Goal: Contribute content: Add original content to the website for others to see

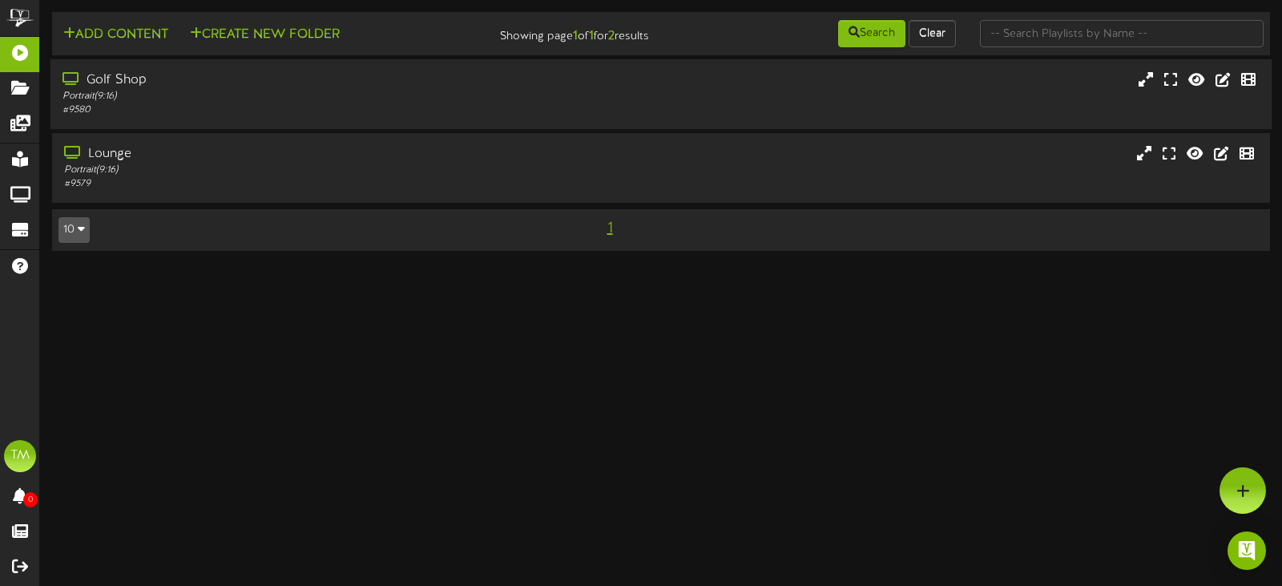
click at [240, 70] on div "Golf Shop Portrait ( 9:16 ) # 9580" at bounding box center [661, 94] width 1222 height 70
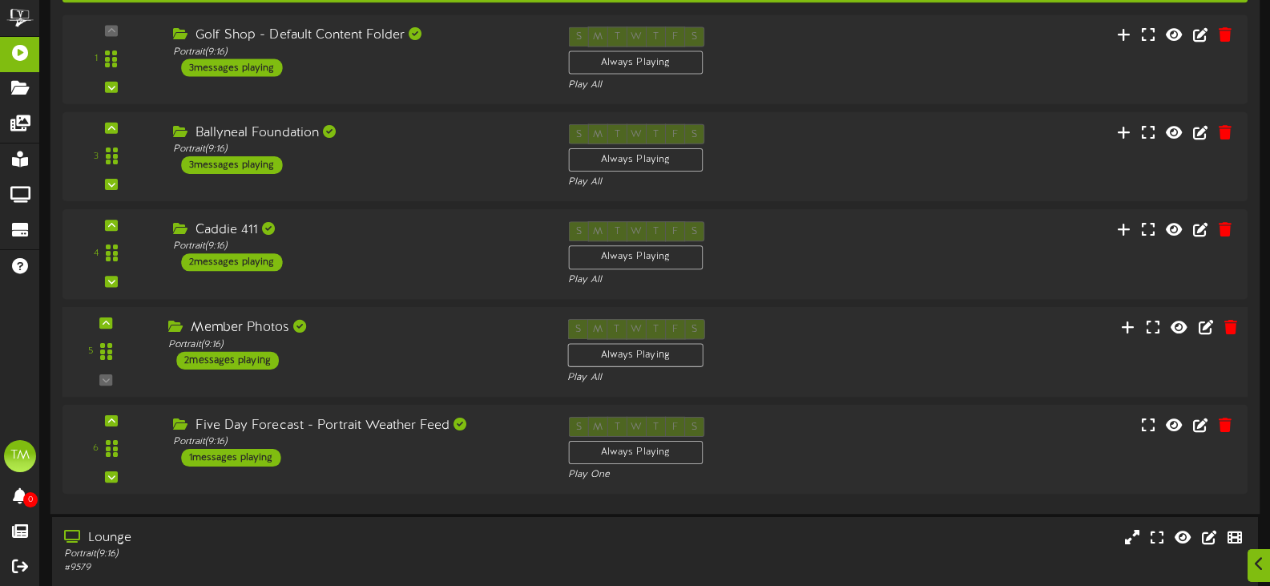
scroll to position [240, 0]
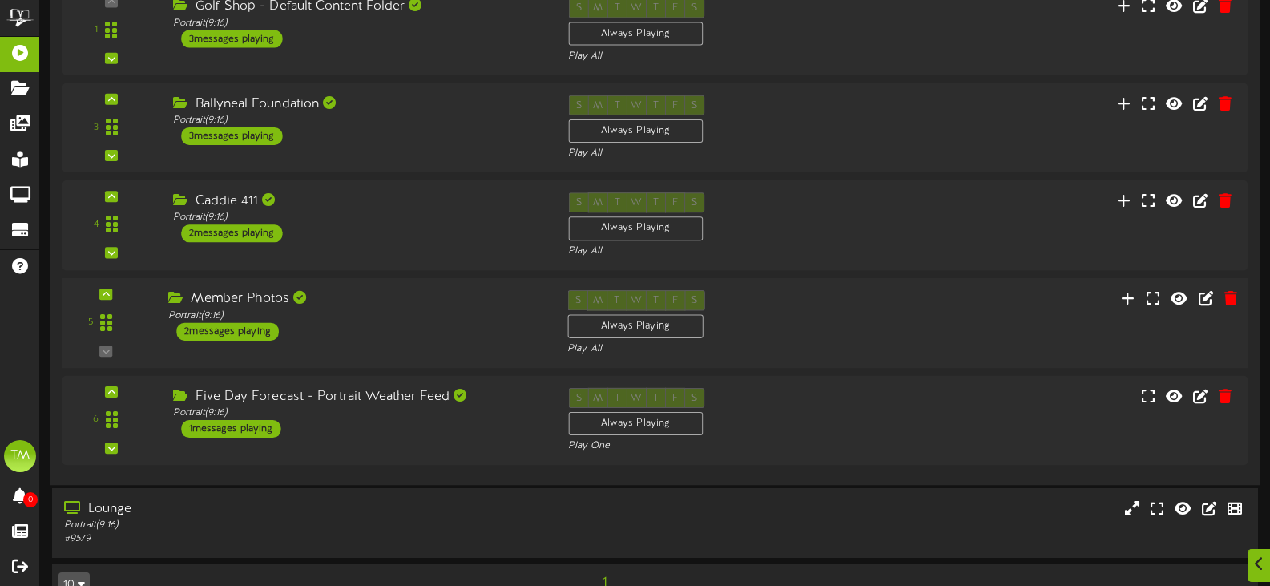
click at [357, 334] on div "Member Photos Portrait ( 9:16 ) 2 messages playing" at bounding box center [355, 315] width 399 height 50
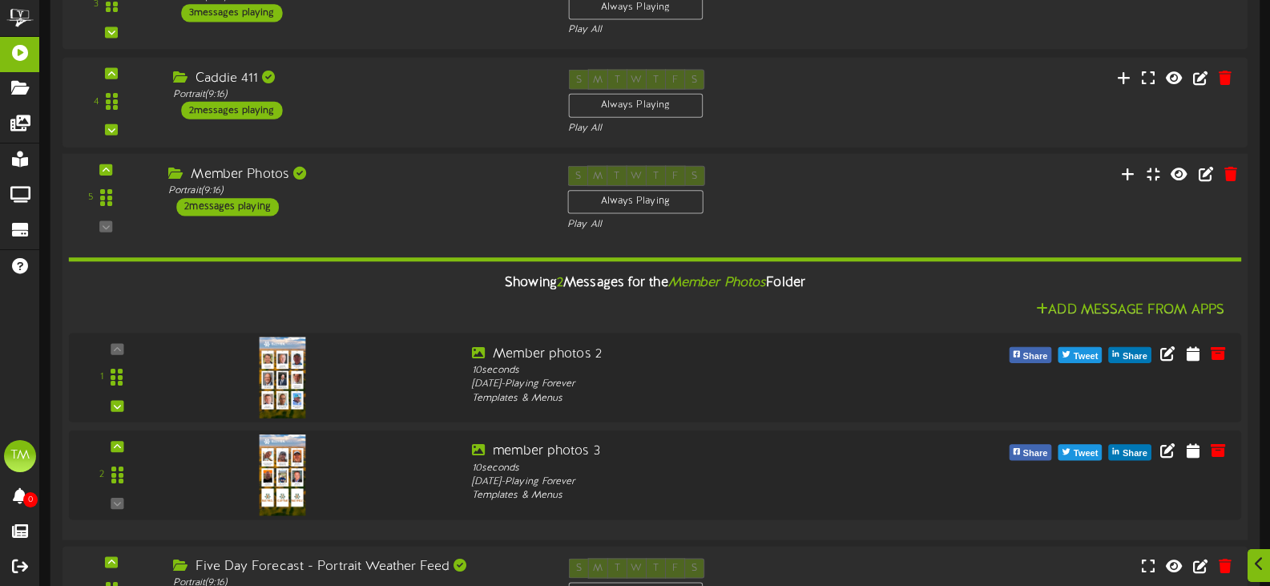
scroll to position [561, 0]
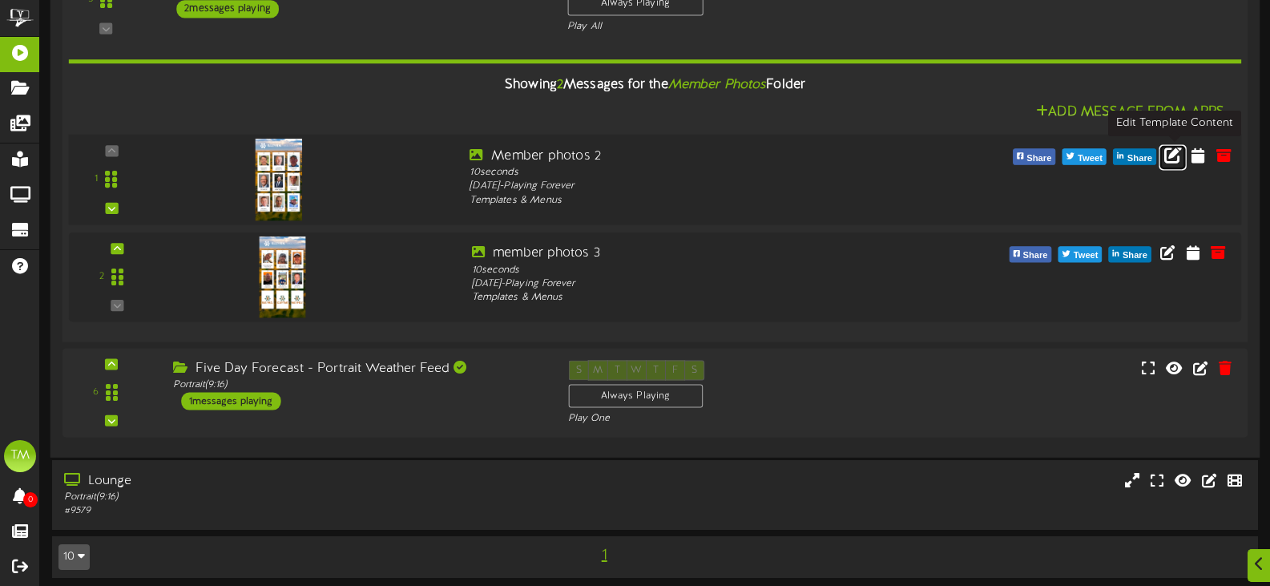
click at [1179, 154] on icon at bounding box center [1174, 154] width 18 height 18
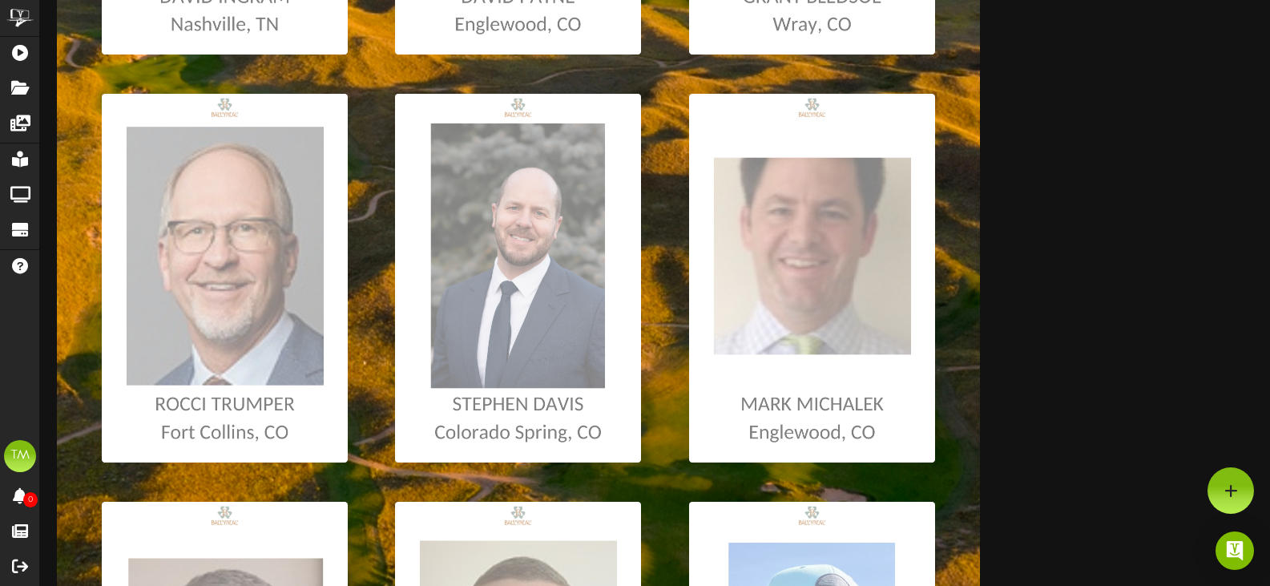
scroll to position [612, 0]
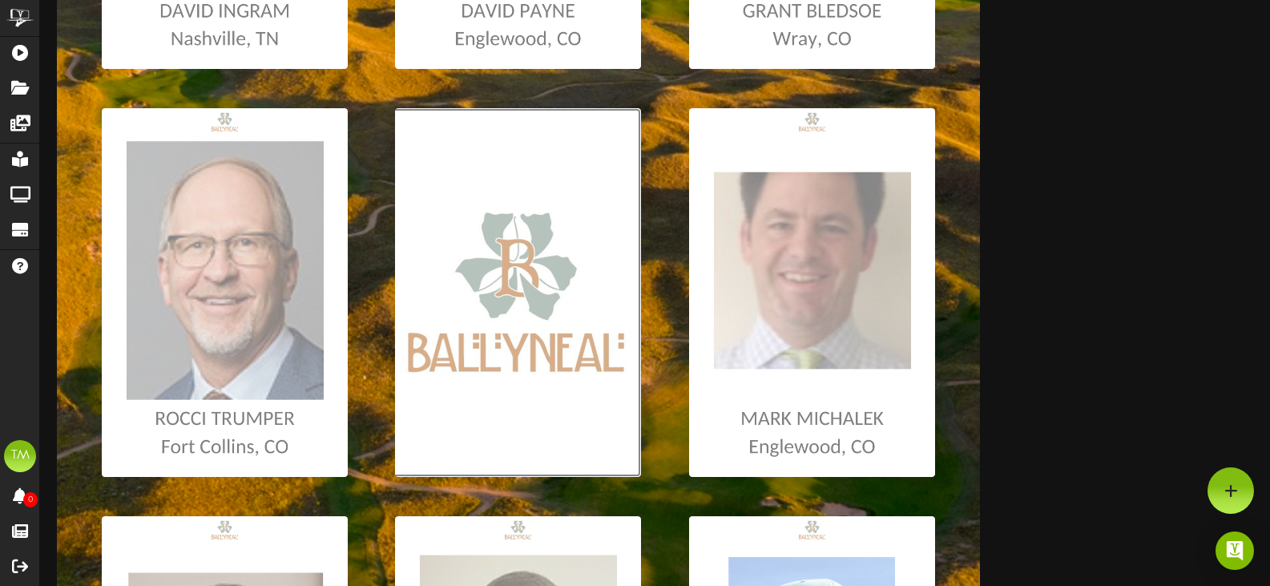
type input "**********"
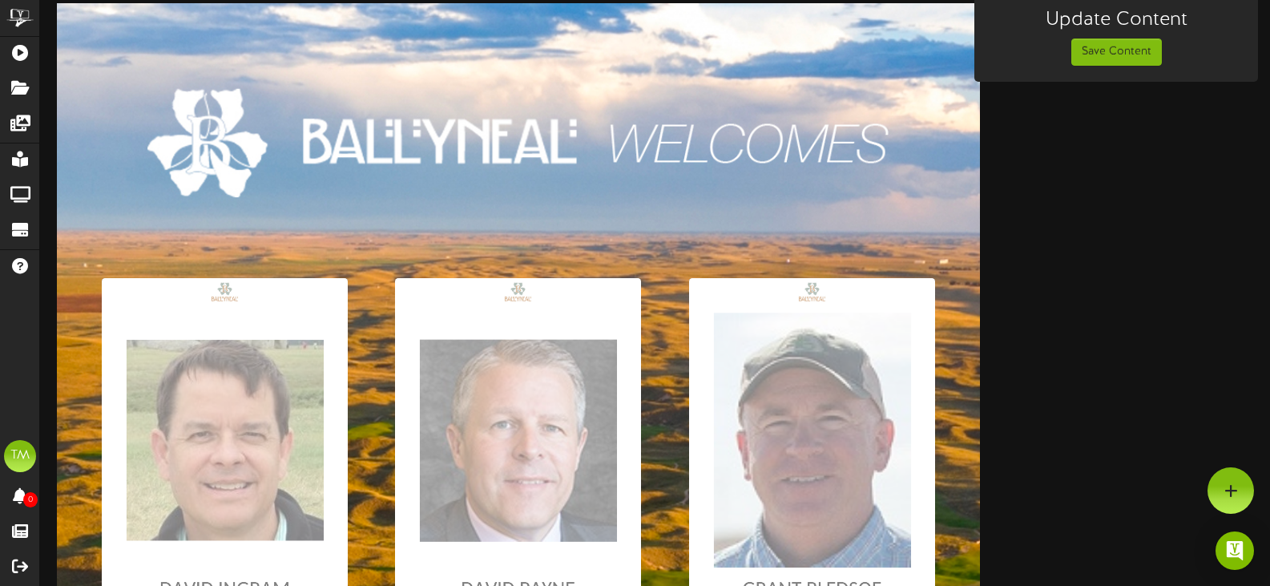
scroll to position [0, 0]
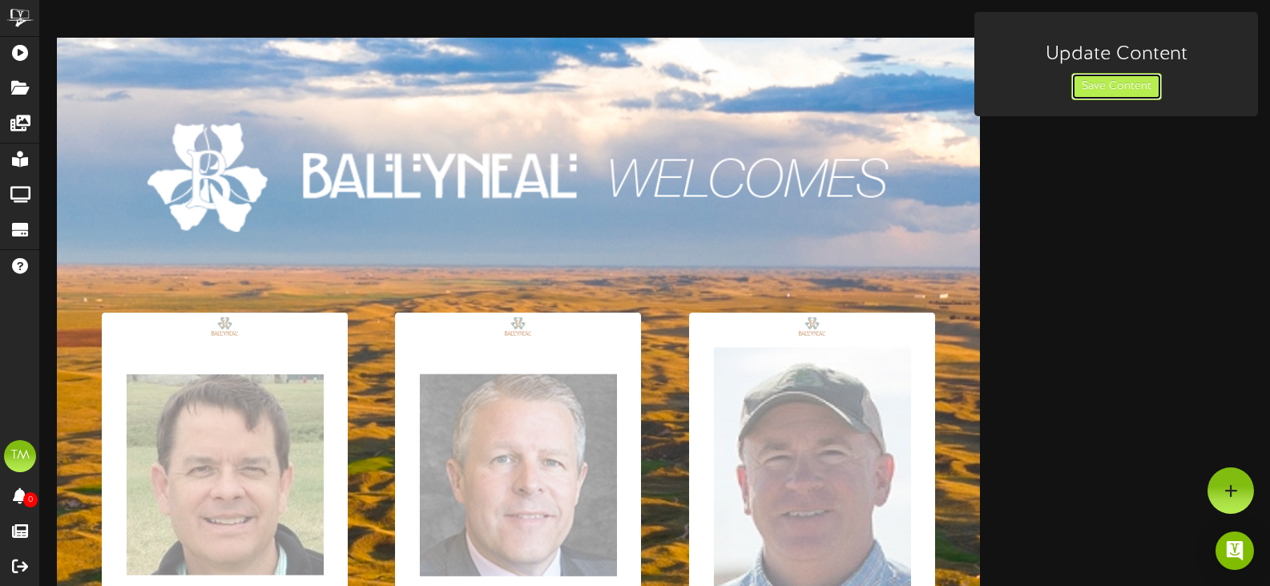
click at [1096, 86] on button "Save Content" at bounding box center [1117, 86] width 91 height 27
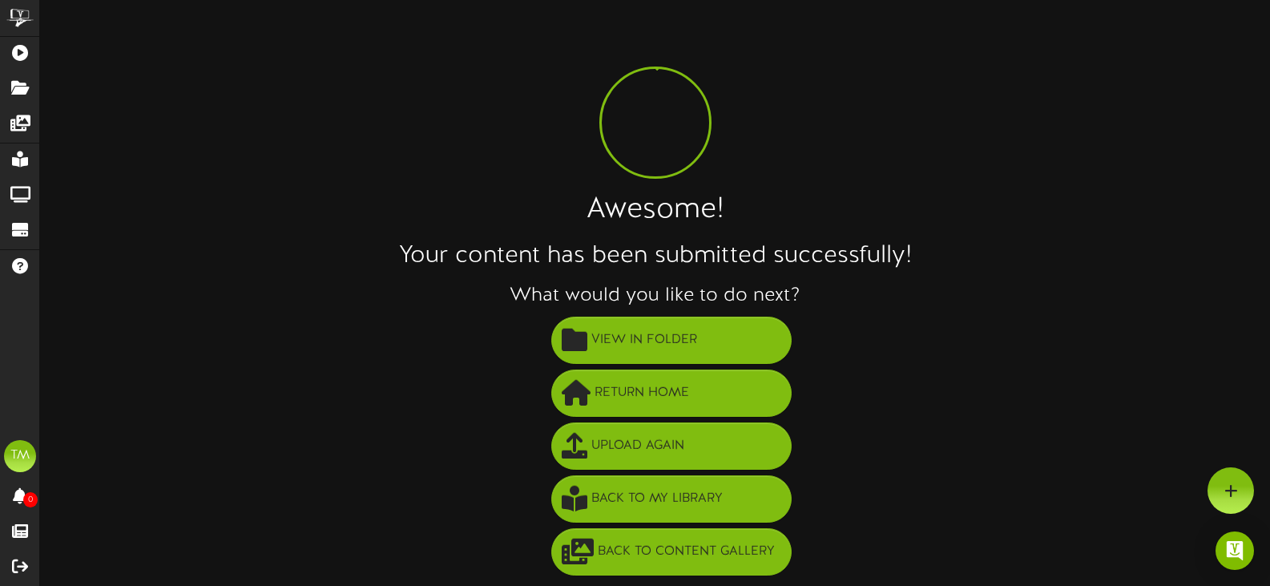
scroll to position [2, 0]
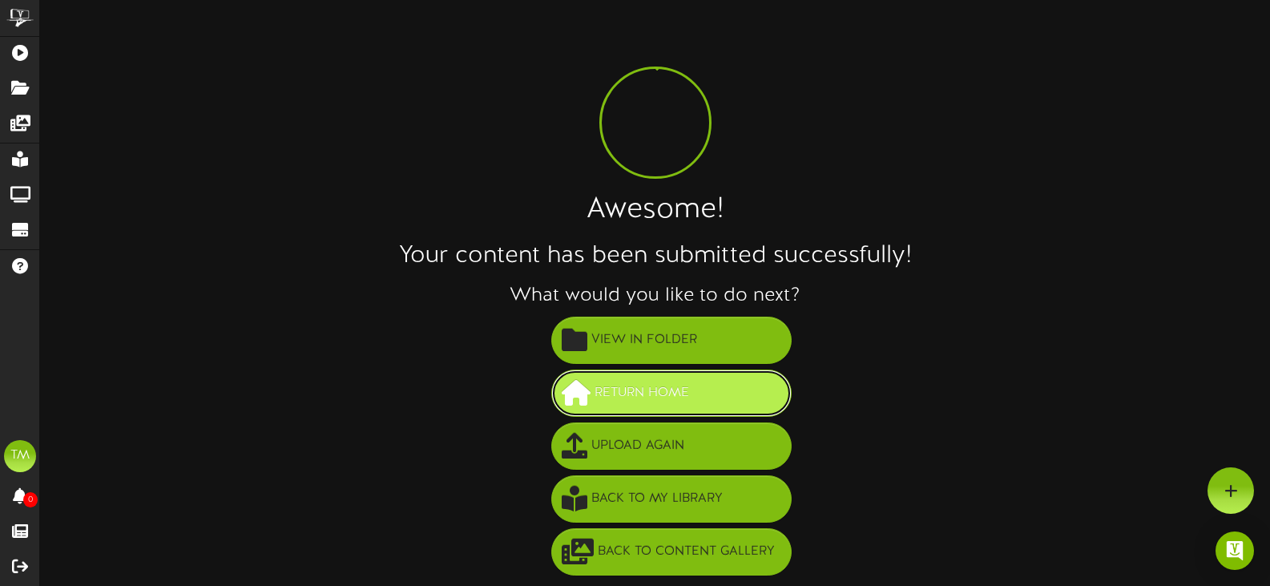
click at [652, 399] on span "Return Home" at bounding box center [642, 393] width 103 height 26
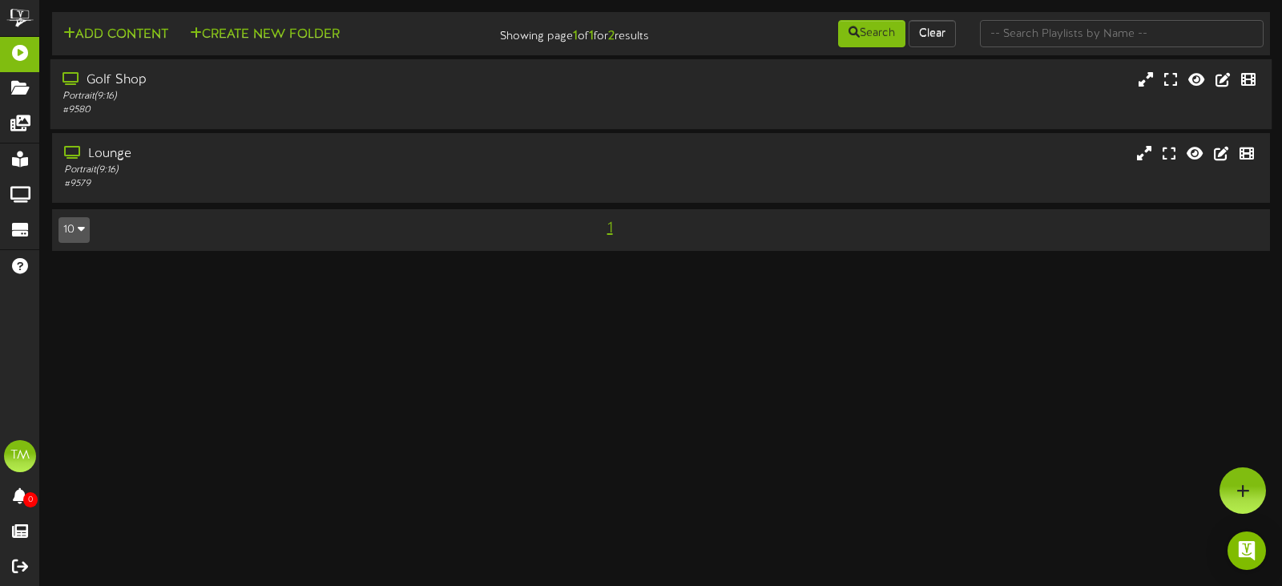
click at [473, 92] on div "Portrait ( 9:16 )" at bounding box center [305, 97] width 485 height 14
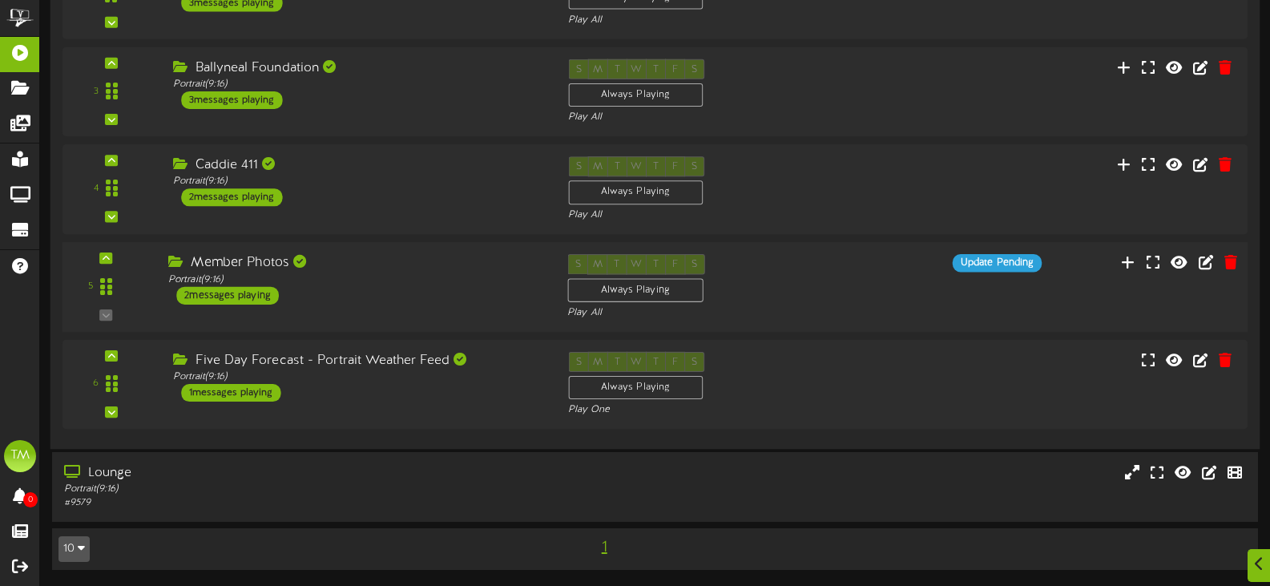
click at [438, 265] on div "Member Photos" at bounding box center [355, 263] width 375 height 18
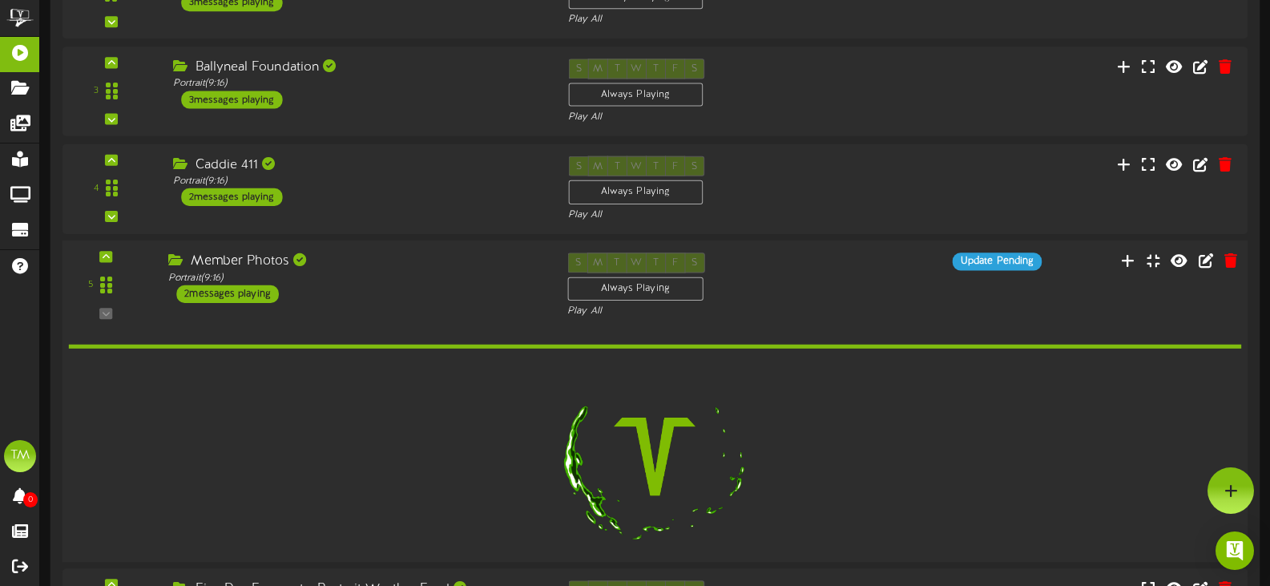
scroll to position [276, 0]
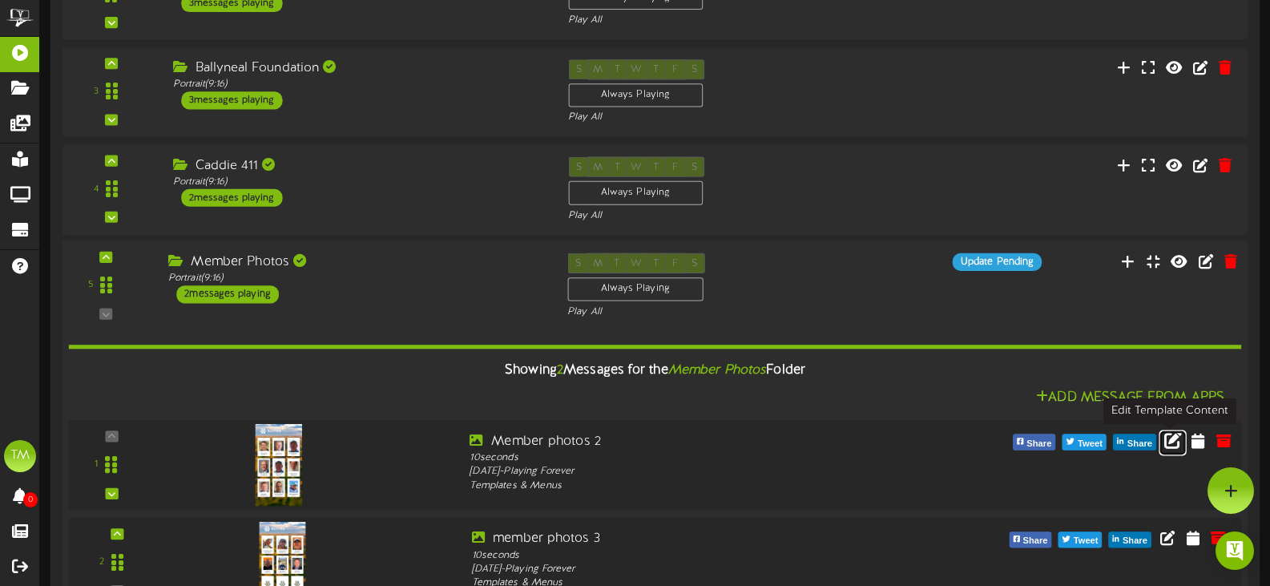
click at [1178, 437] on icon at bounding box center [1174, 439] width 18 height 18
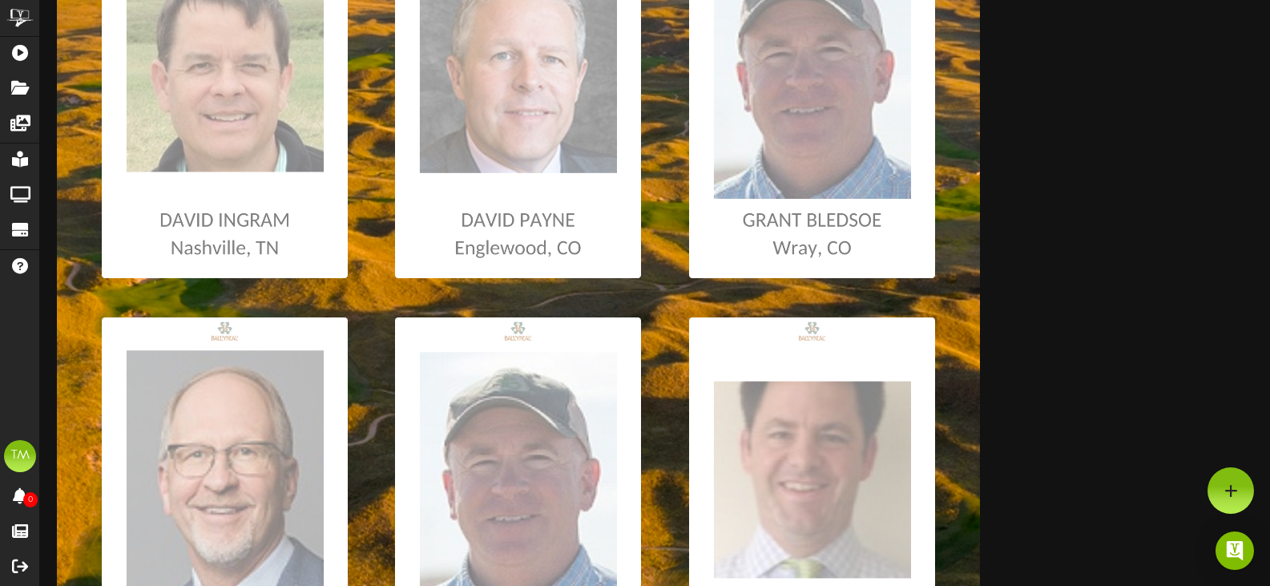
scroll to position [401, 0]
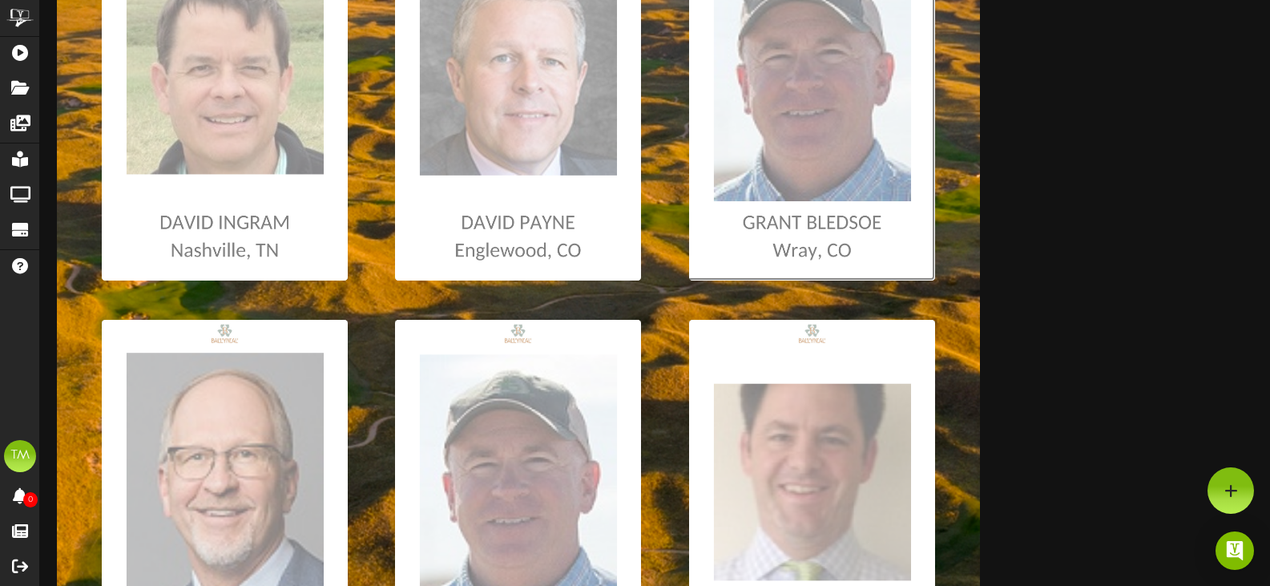
click at [842, 162] on input "file" at bounding box center [8, 96] width 1853 height 369
type input "**********"
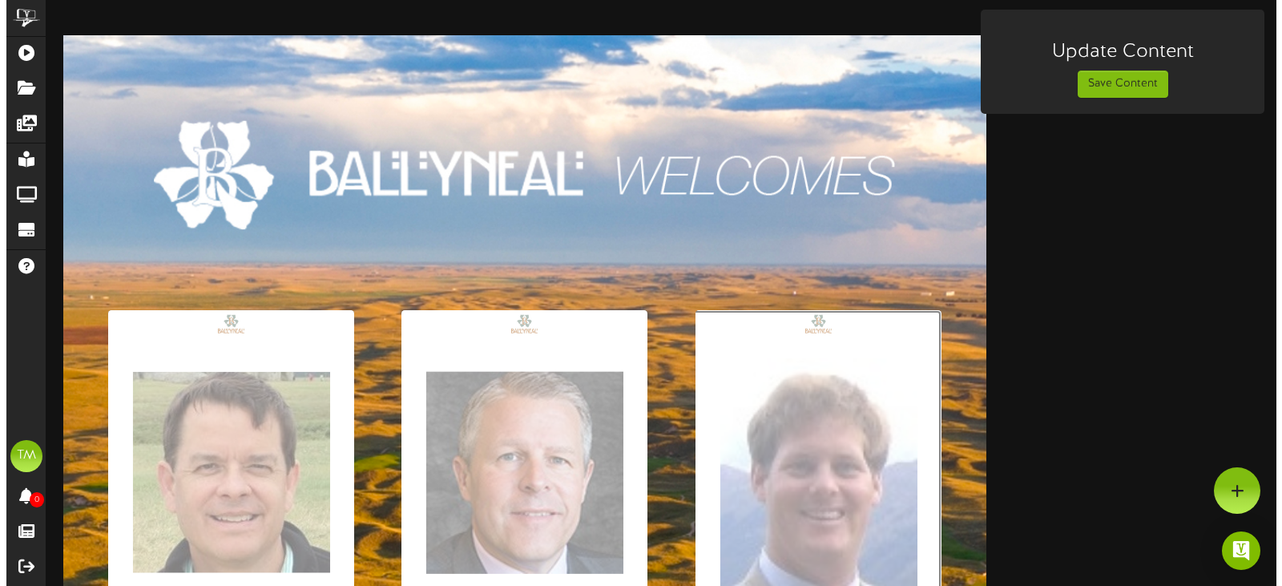
scroll to position [0, 0]
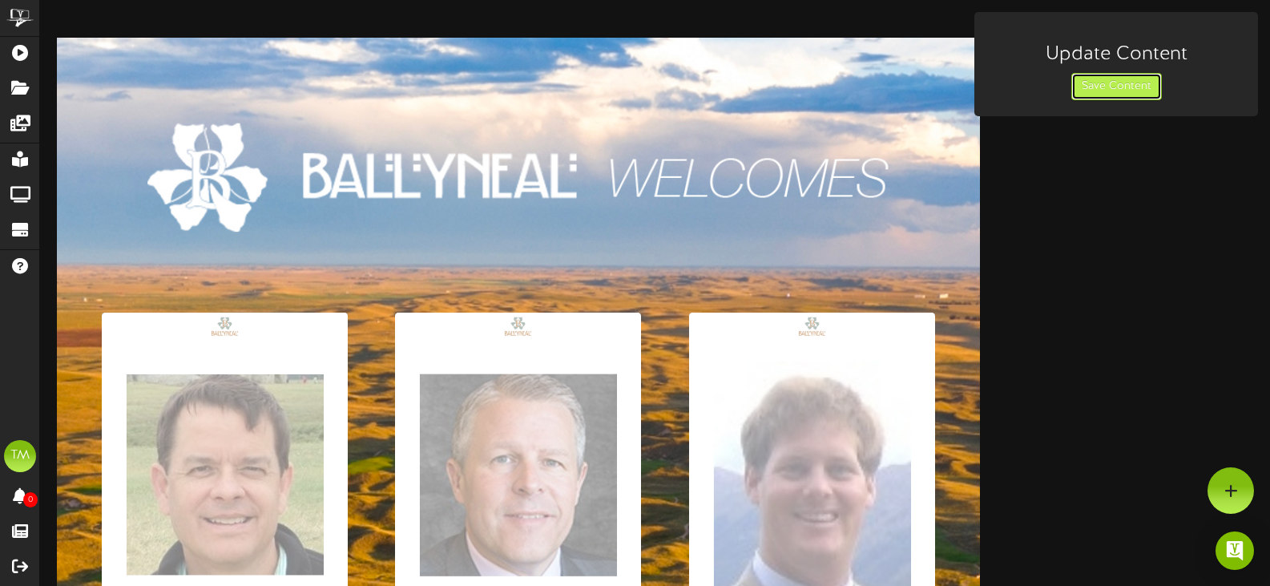
click at [1088, 92] on button "Save Content" at bounding box center [1117, 86] width 91 height 27
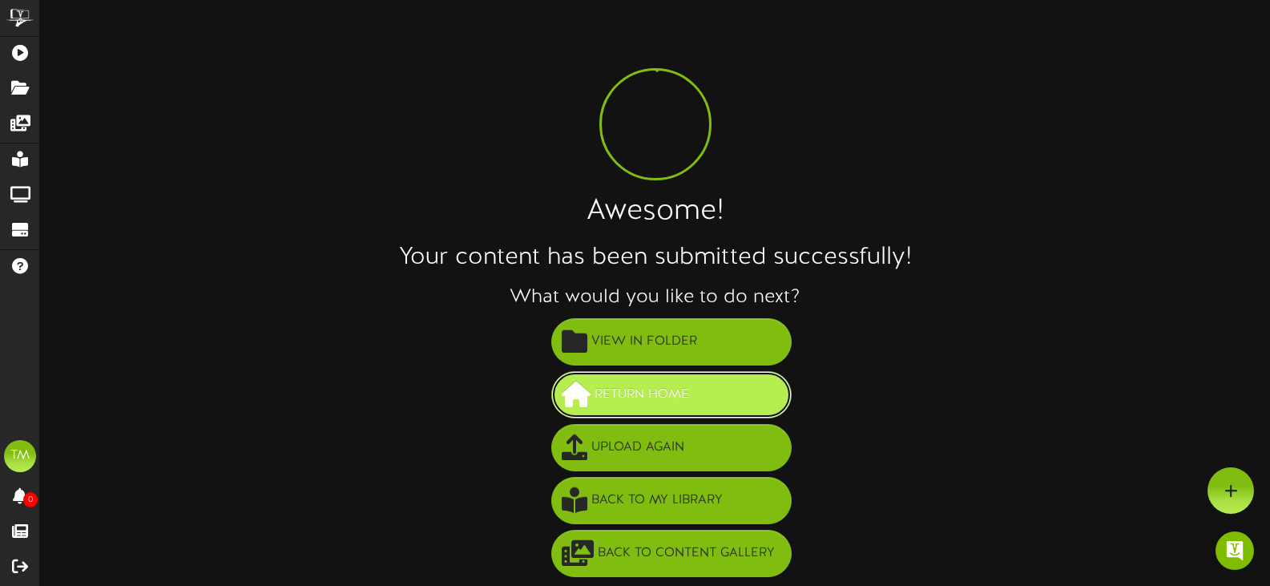
click at [722, 385] on button "Return Home" at bounding box center [671, 394] width 240 height 47
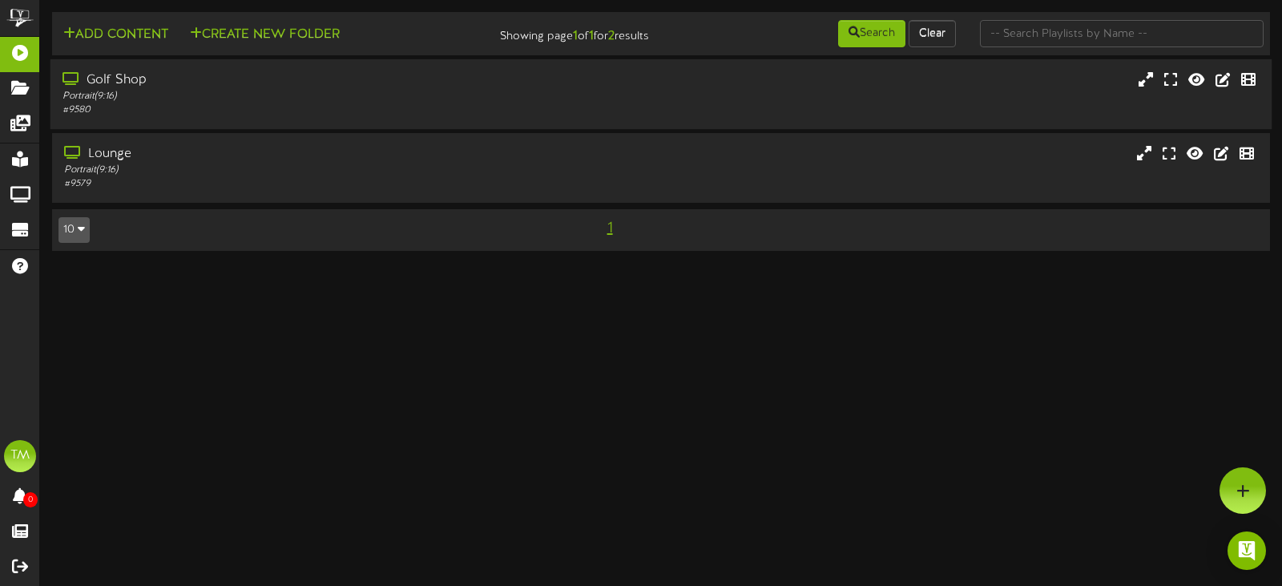
click at [551, 87] on div "Golf Shop Portrait ( 9:16 ) # 9580" at bounding box center [304, 94] width 509 height 46
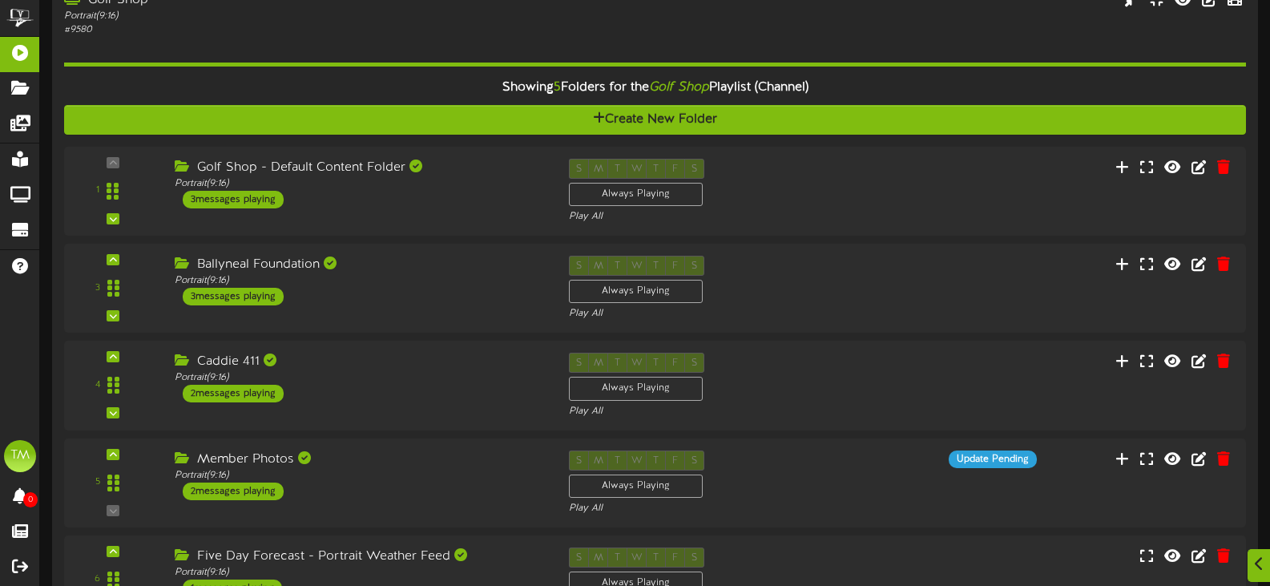
scroll to position [160, 0]
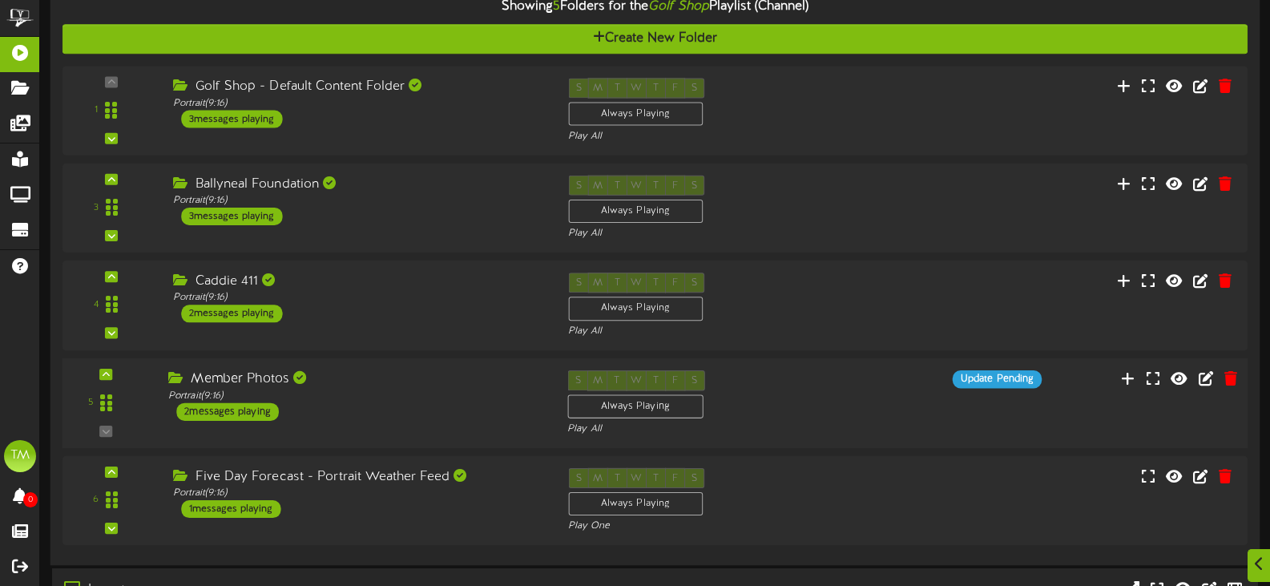
click at [504, 368] on div "5 Member Photos" at bounding box center [654, 403] width 1197 height 91
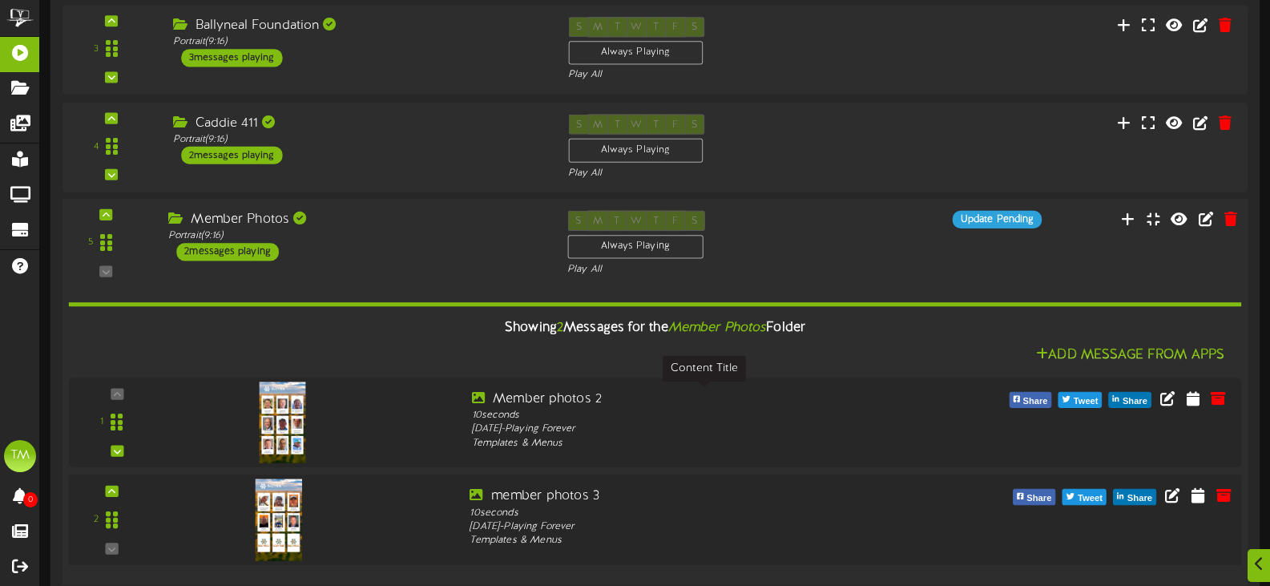
scroll to position [529, 0]
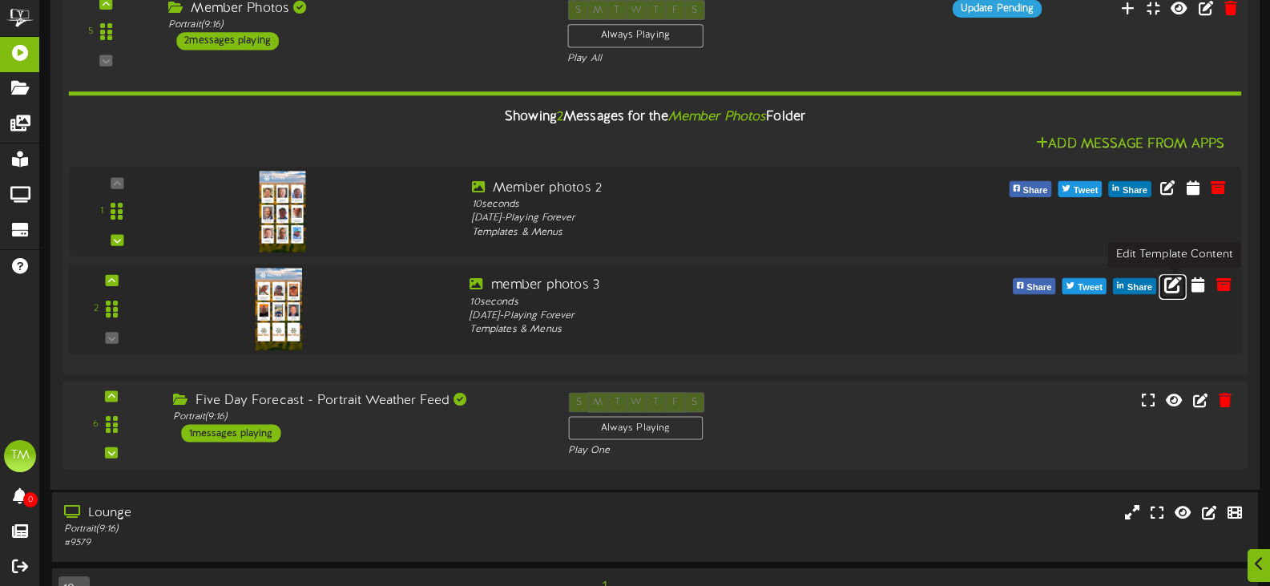
click at [1165, 285] on icon at bounding box center [1174, 284] width 18 height 18
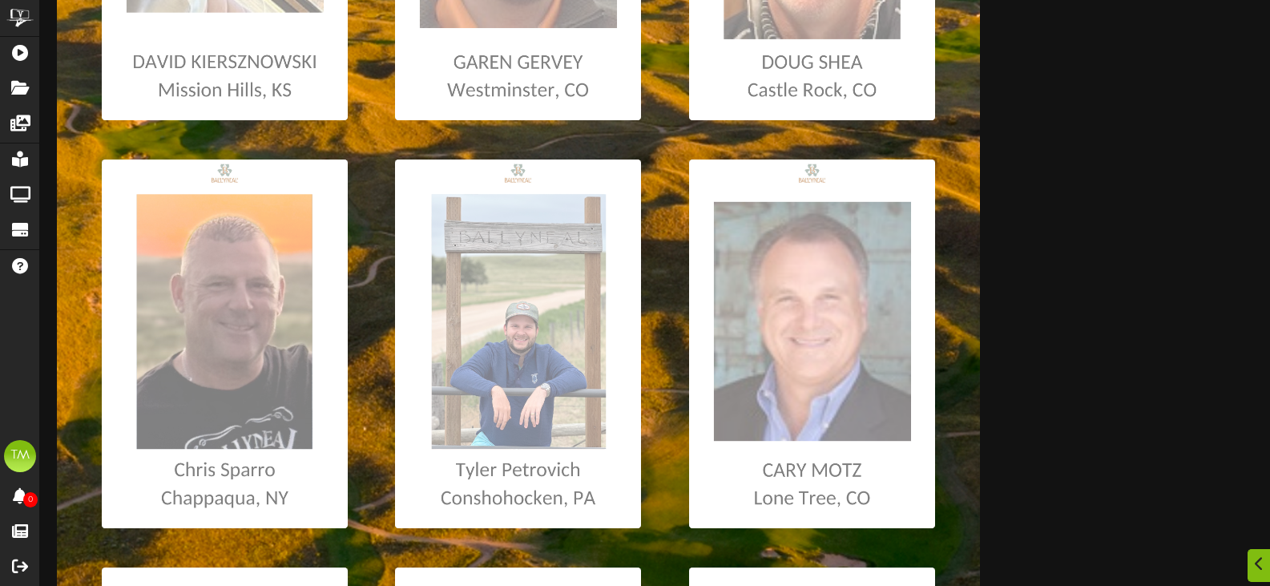
scroll to position [882, 0]
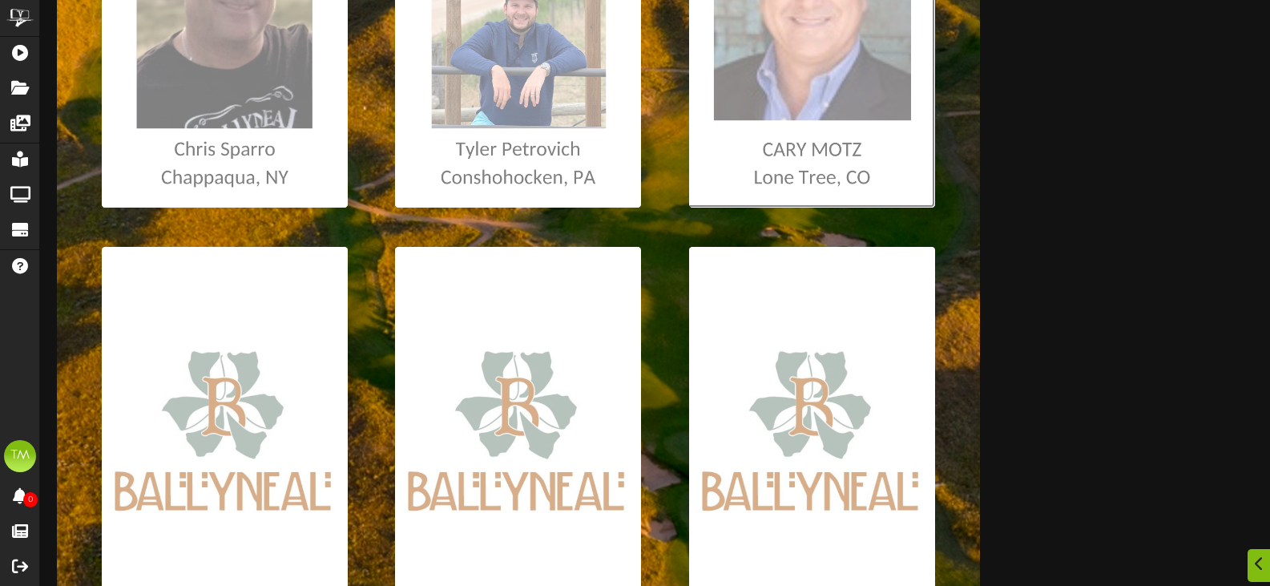
click at [705, 164] on input "file" at bounding box center [8, 23] width 1853 height 369
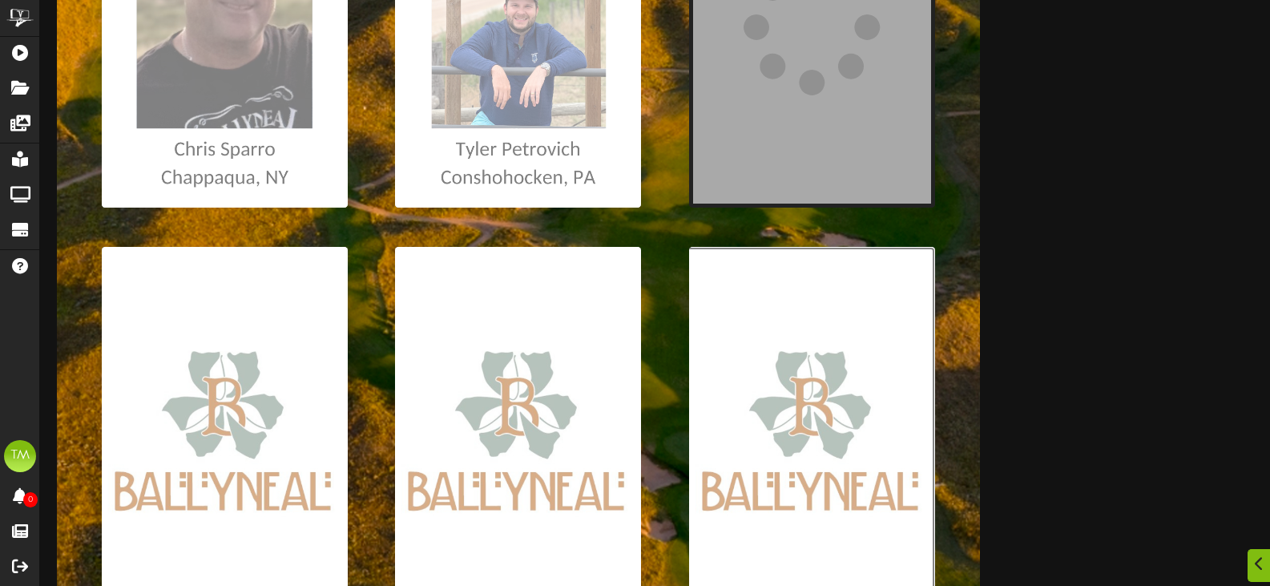
click at [808, 342] on input "file" at bounding box center [8, 431] width 1853 height 369
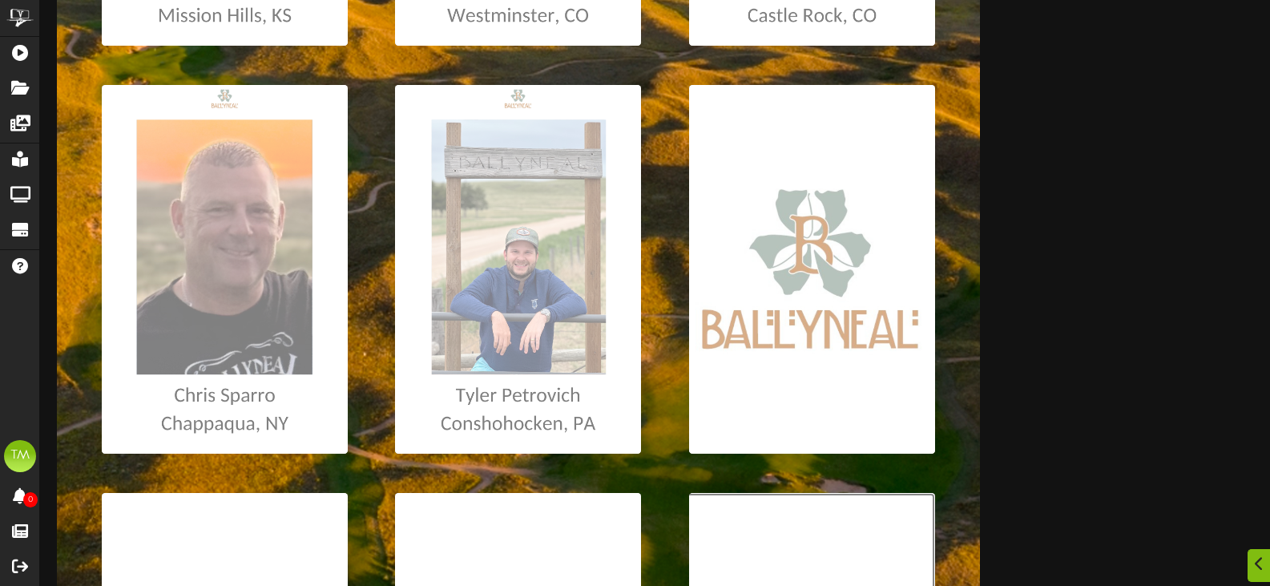
scroll to position [641, 0]
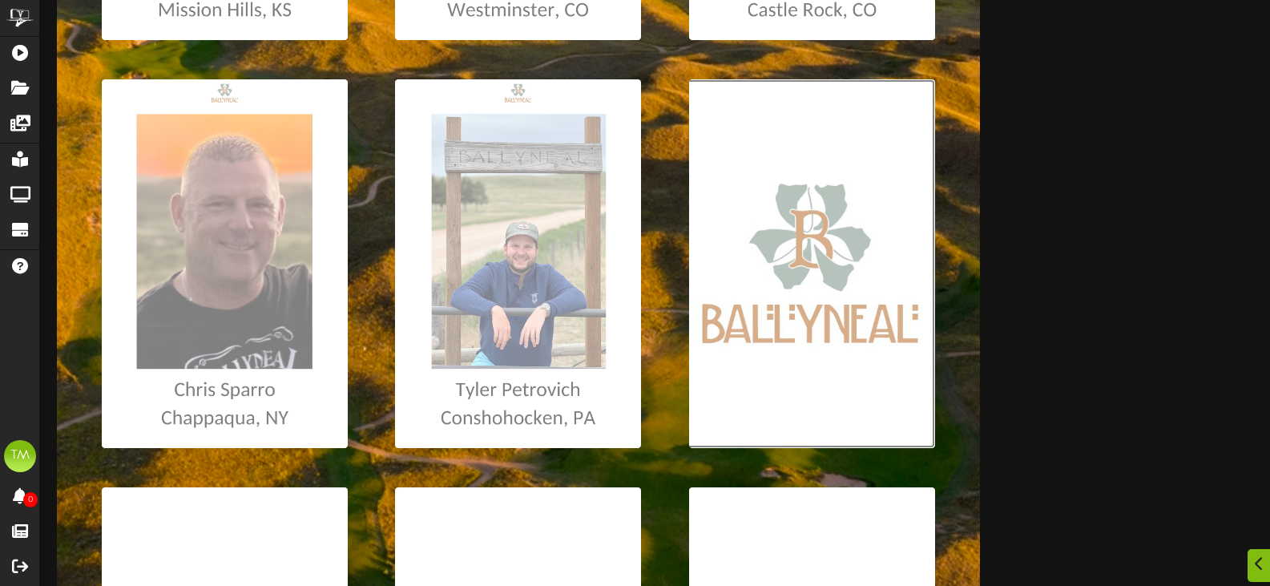
click at [828, 258] on input "file" at bounding box center [8, 263] width 1853 height 369
type input "**********"
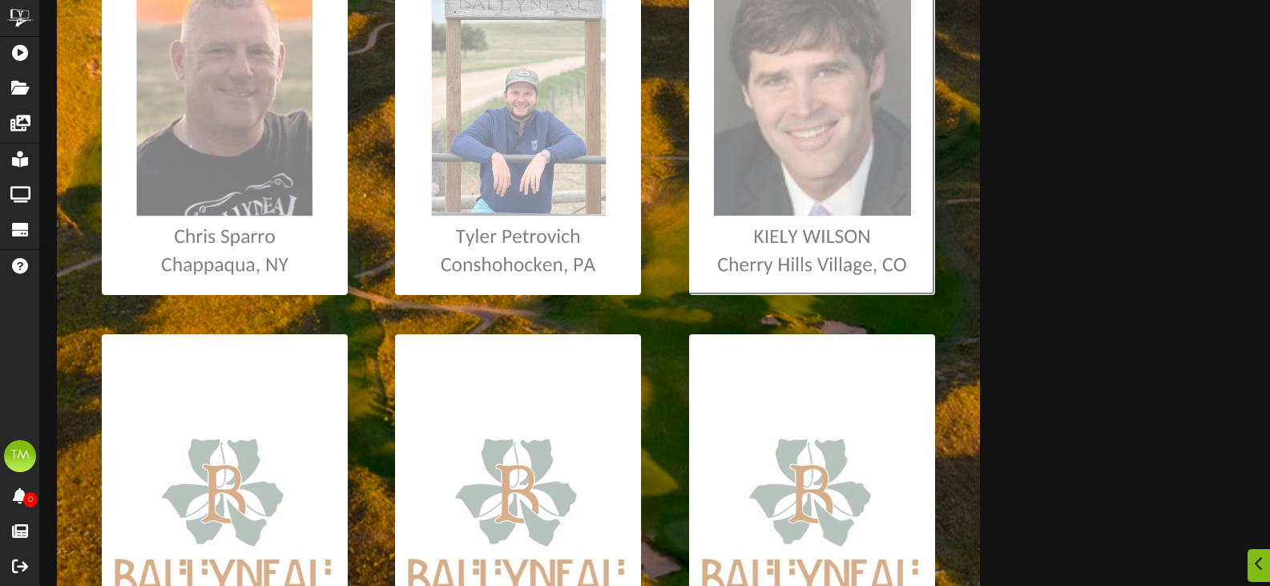
scroll to position [801, 0]
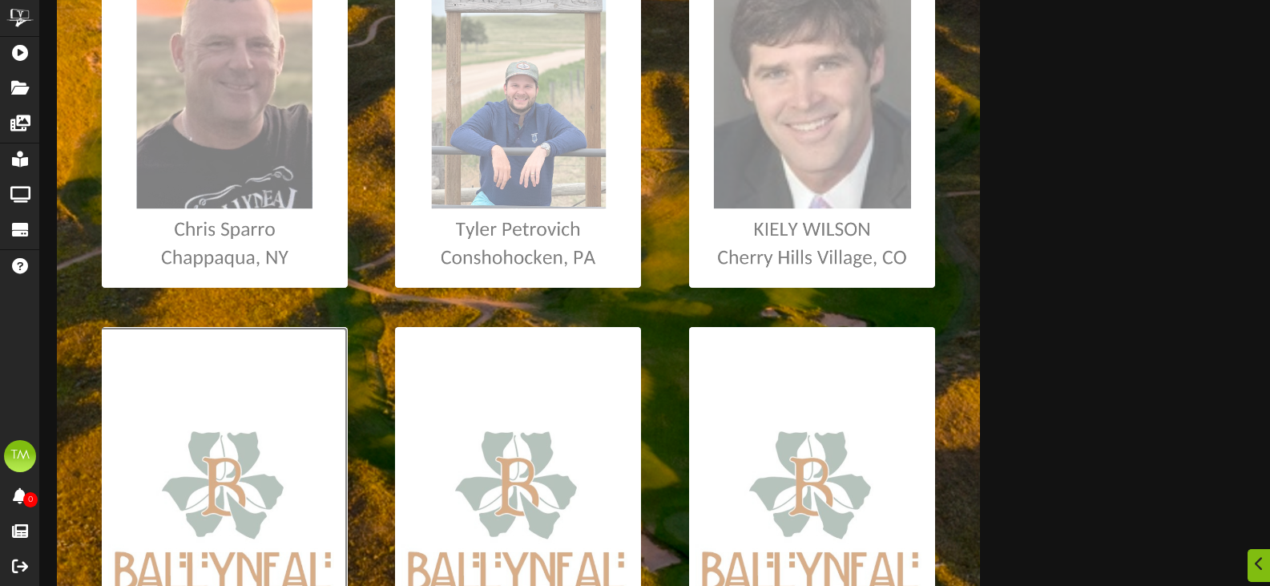
type input "**********"
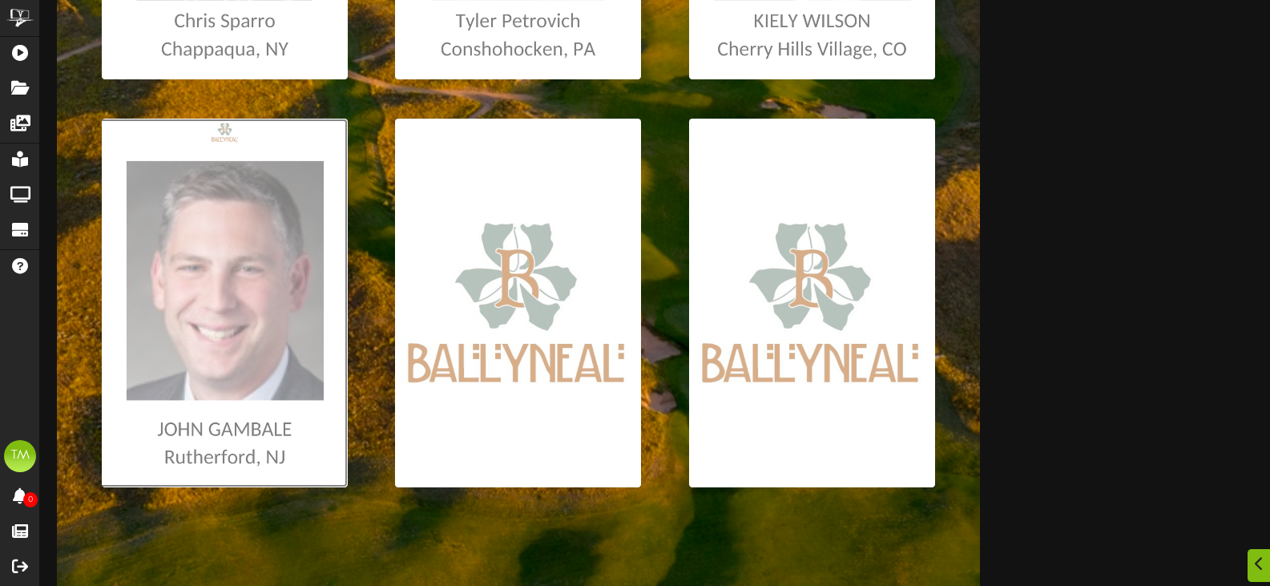
scroll to position [1042, 0]
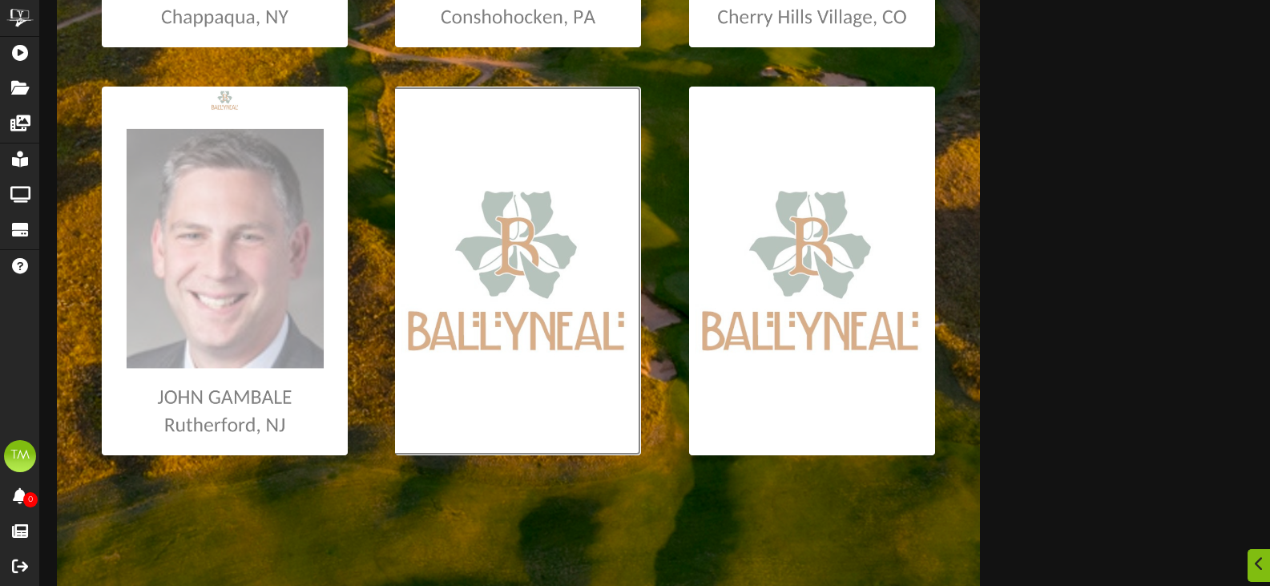
type input "**********"
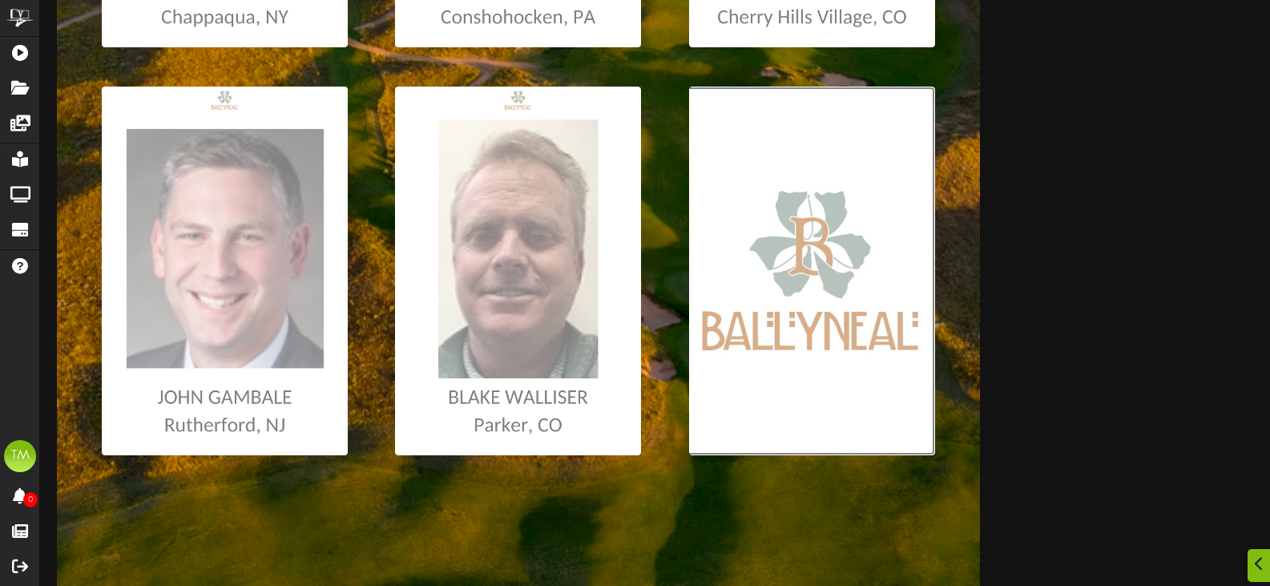
click at [792, 421] on input "file" at bounding box center [8, 271] width 1853 height 369
type input "**********"
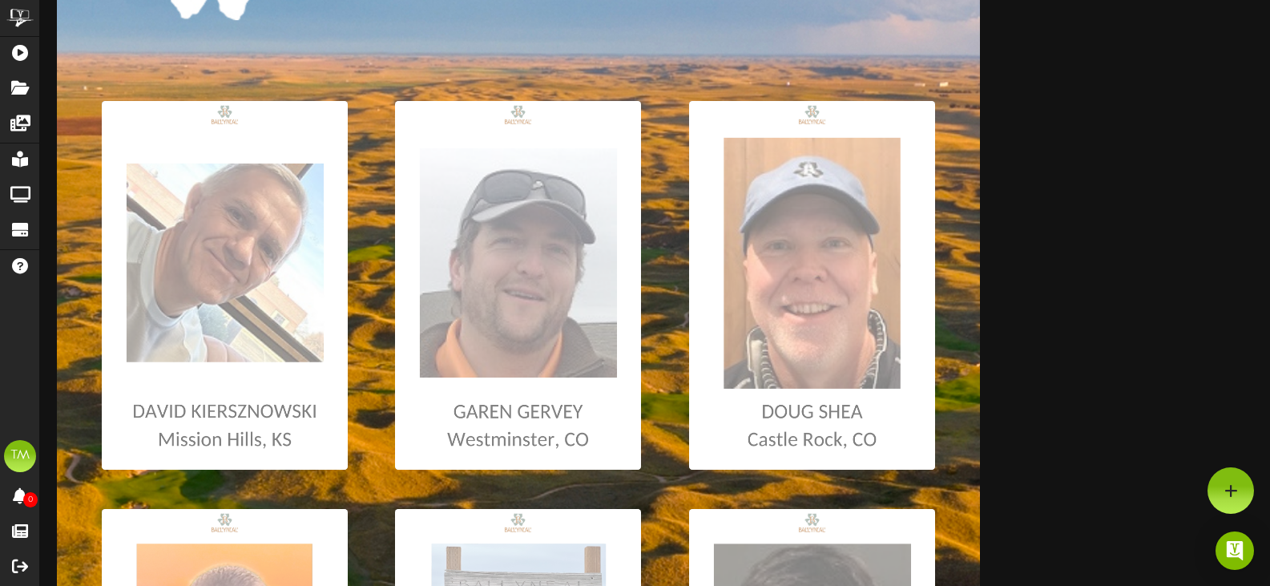
scroll to position [0, 0]
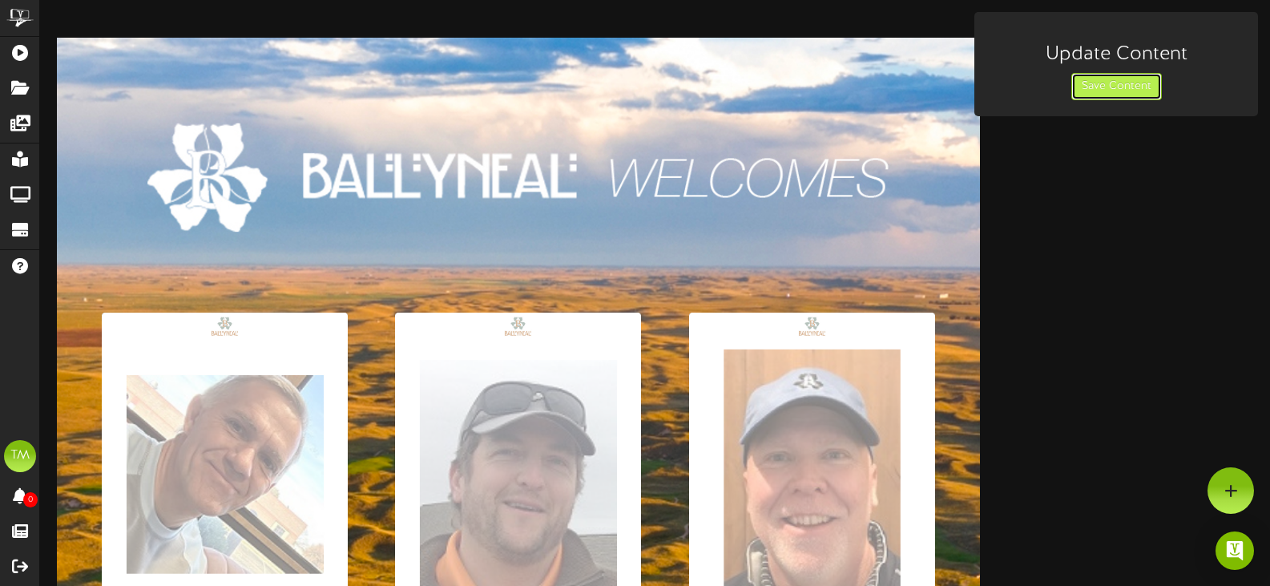
click at [1088, 97] on button "Save Content" at bounding box center [1117, 86] width 91 height 27
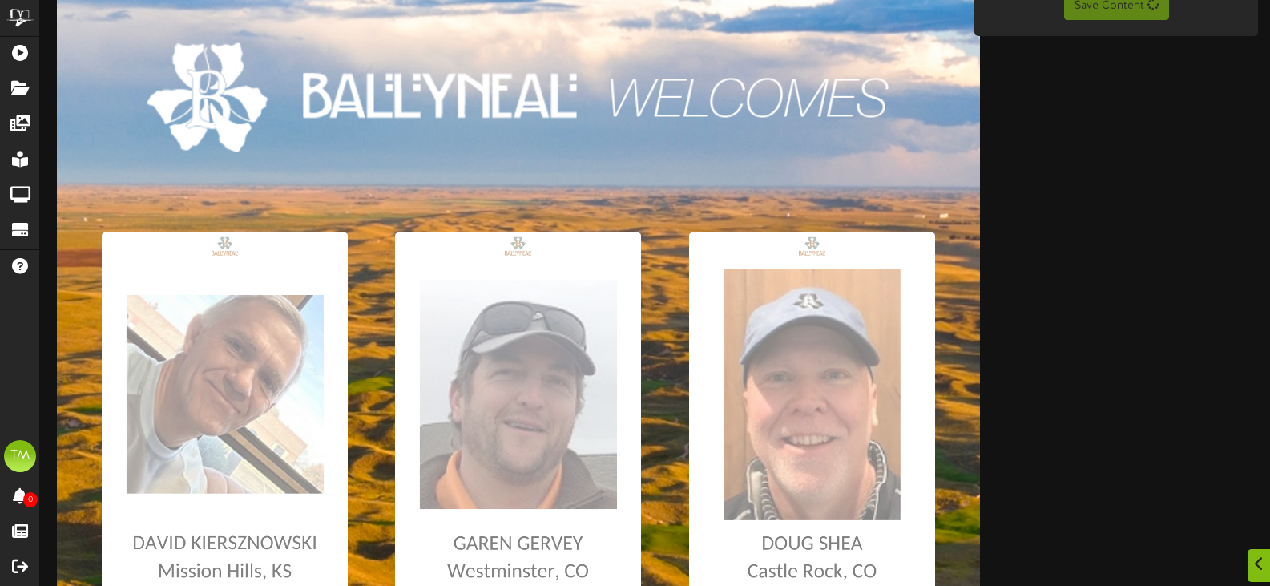
scroll to position [2, 0]
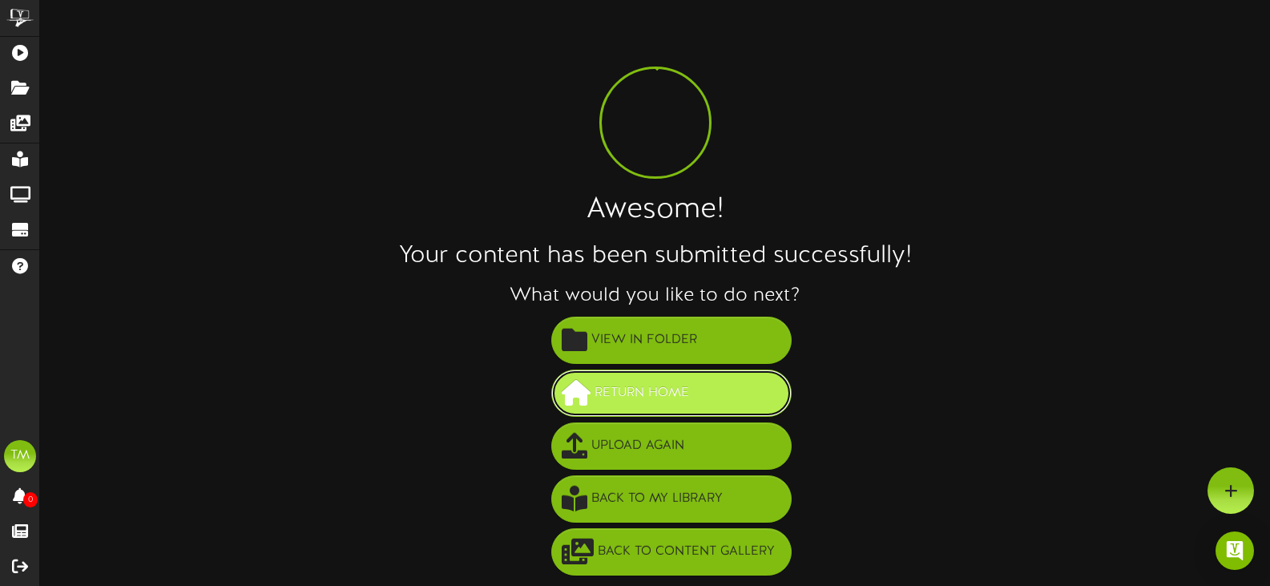
click at [654, 394] on span "Return Home" at bounding box center [642, 393] width 103 height 26
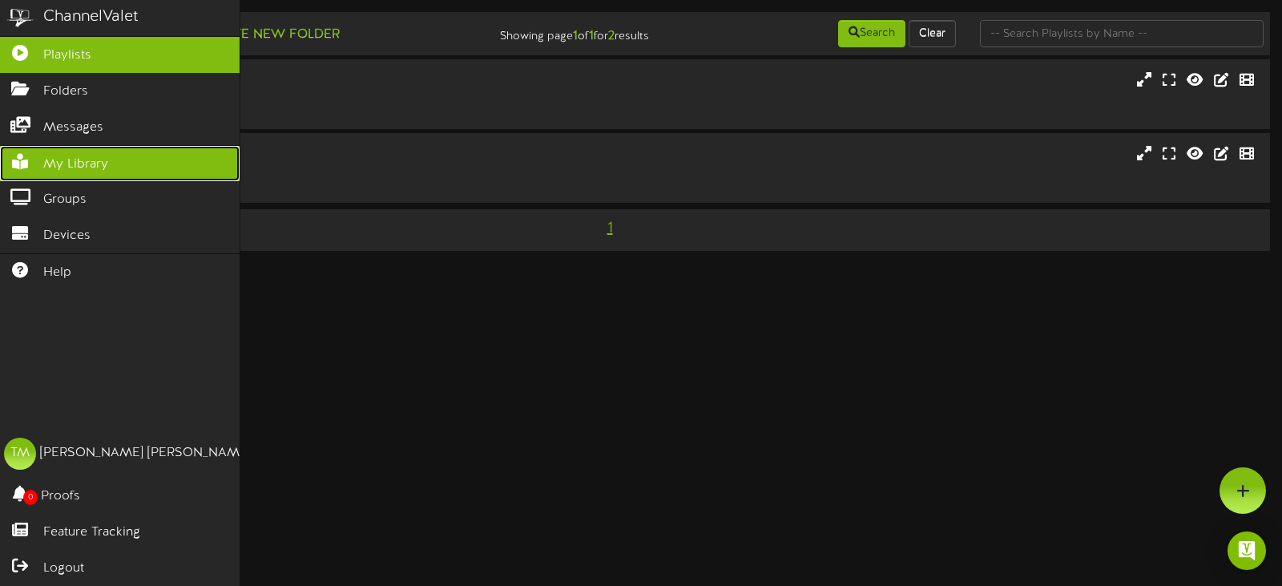
click at [22, 155] on icon at bounding box center [20, 160] width 40 height 12
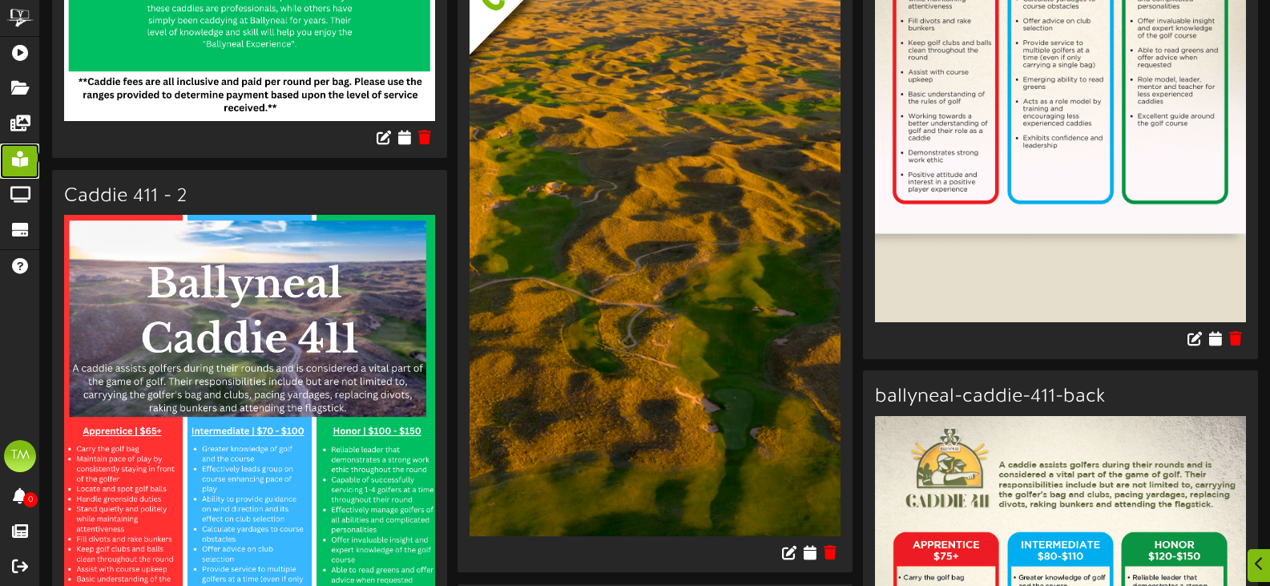
scroll to position [5514, 0]
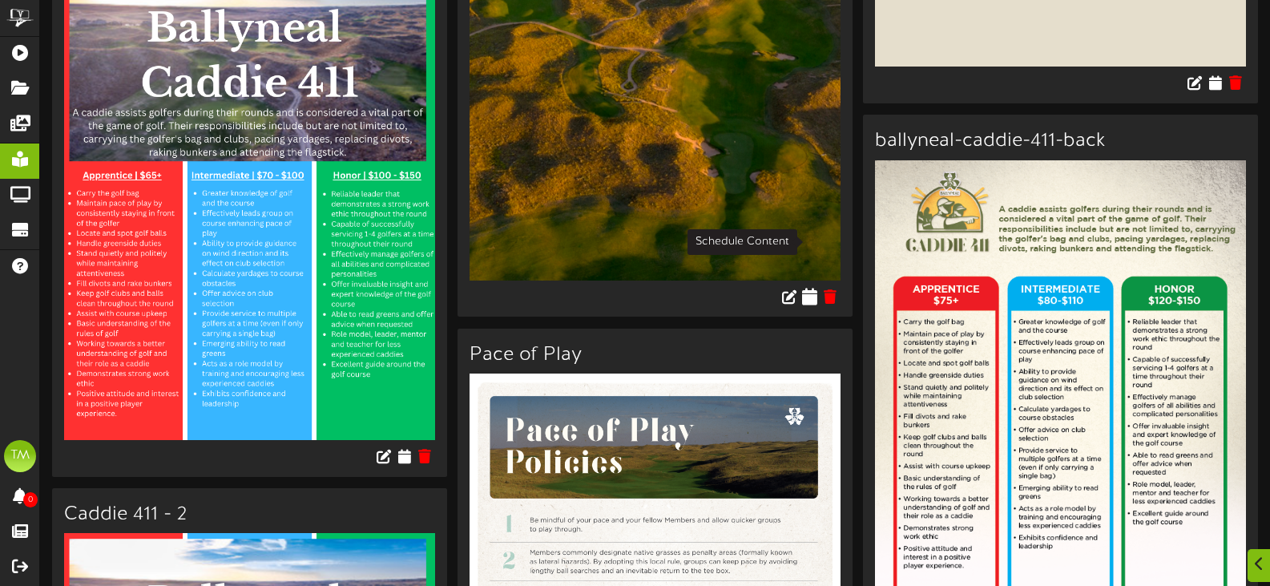
click at [804, 287] on icon at bounding box center [810, 296] width 15 height 18
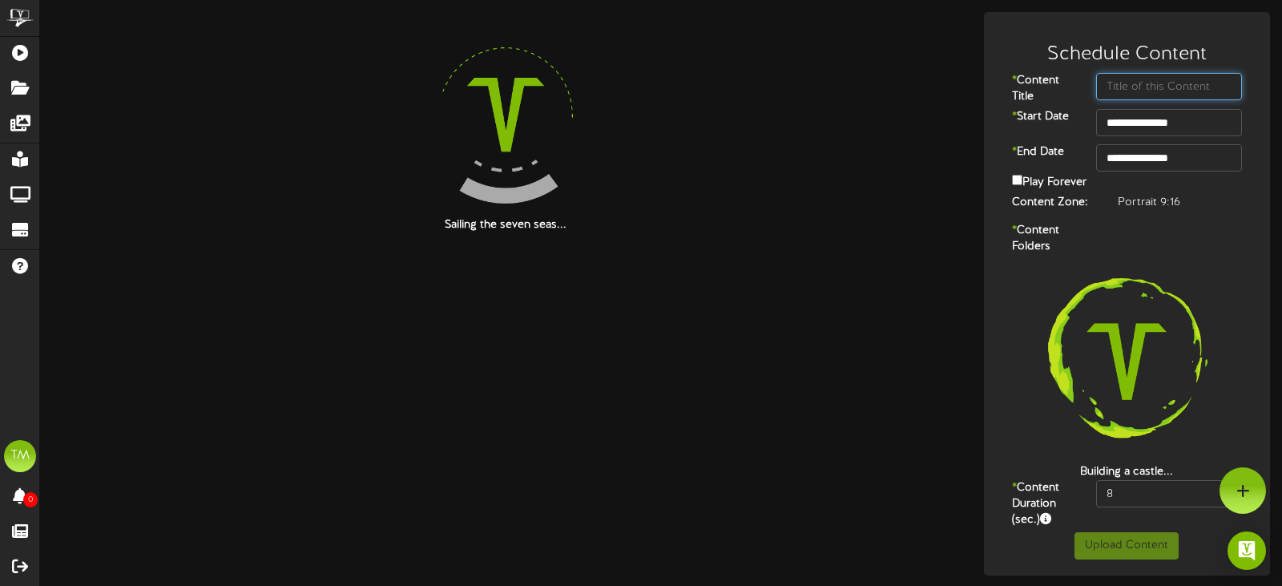
click at [1121, 94] on input "text" at bounding box center [1169, 86] width 146 height 27
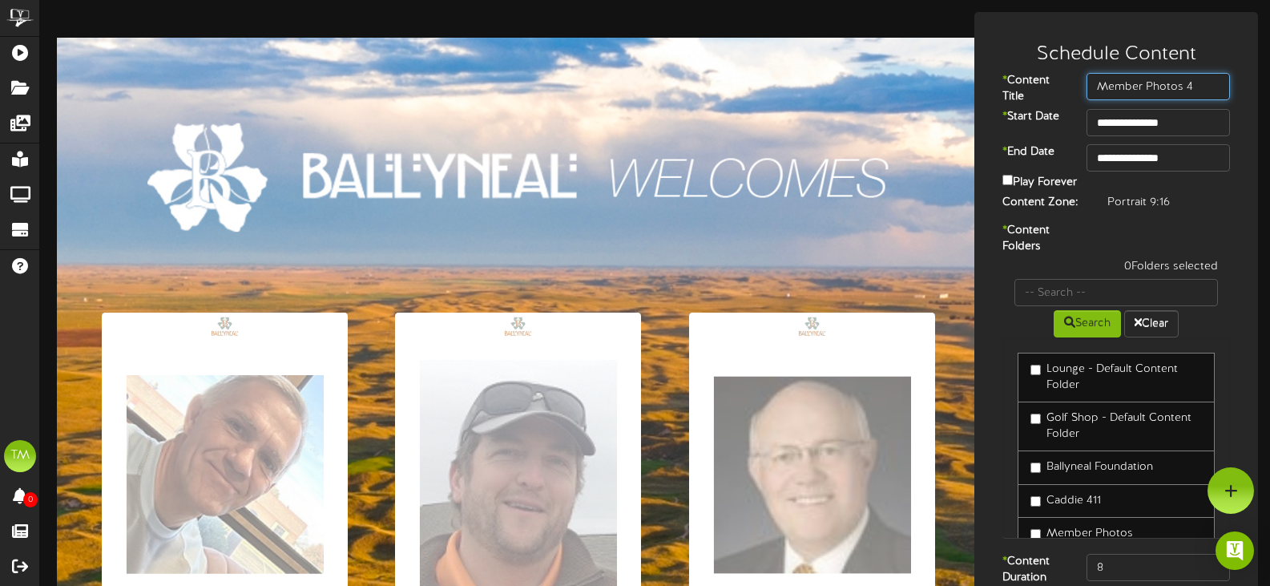
type input "Member Photos 4"
click at [1136, 168] on input "**********" at bounding box center [1158, 157] width 143 height 27
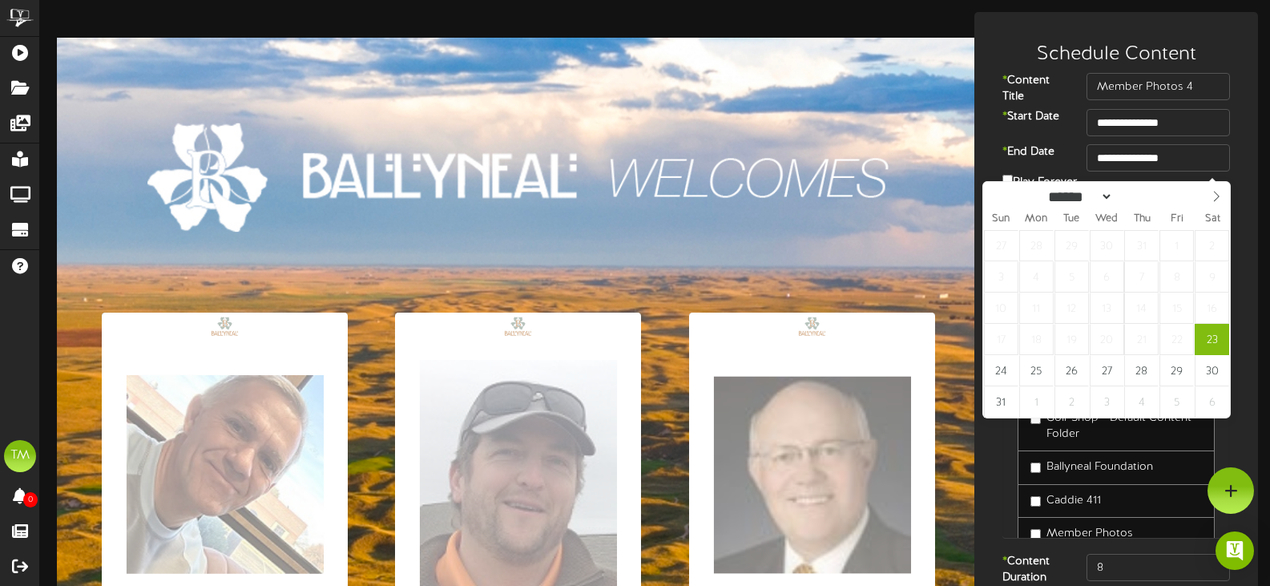
click at [1253, 159] on div "**********" at bounding box center [1117, 165] width 276 height 59
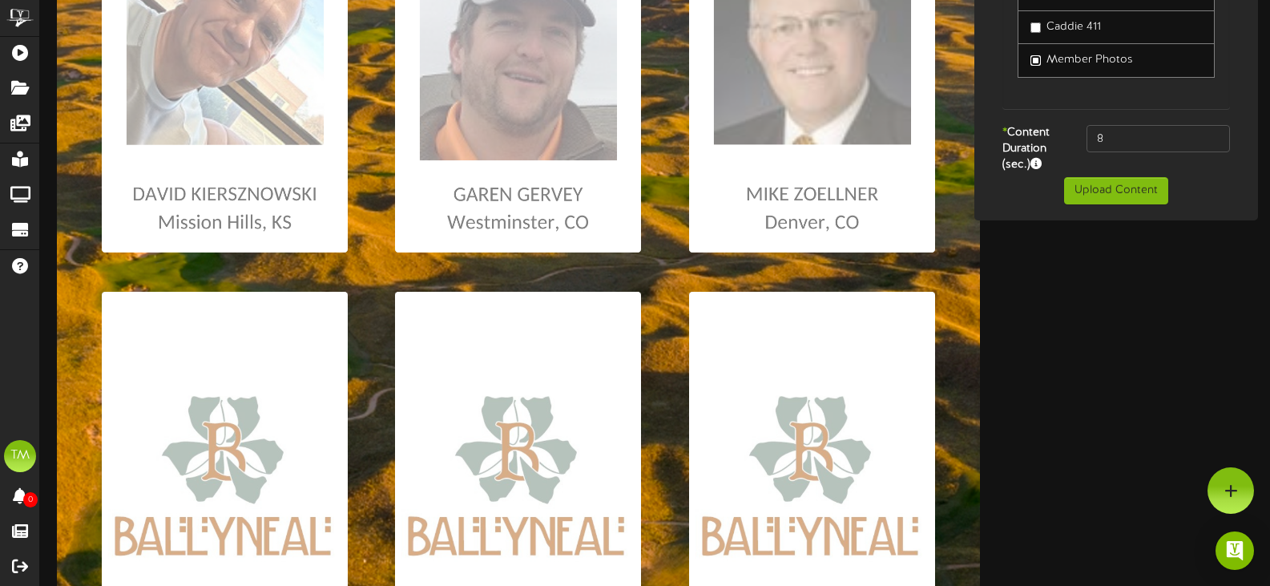
scroll to position [401, 0]
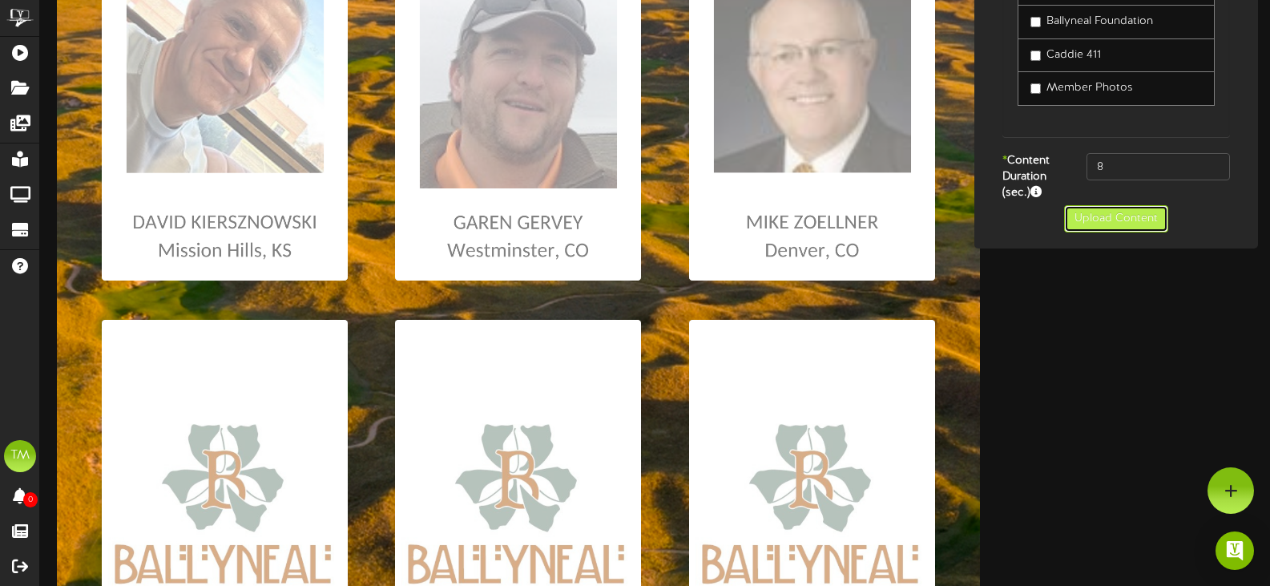
click at [1137, 232] on button "Upload Content" at bounding box center [1116, 218] width 104 height 27
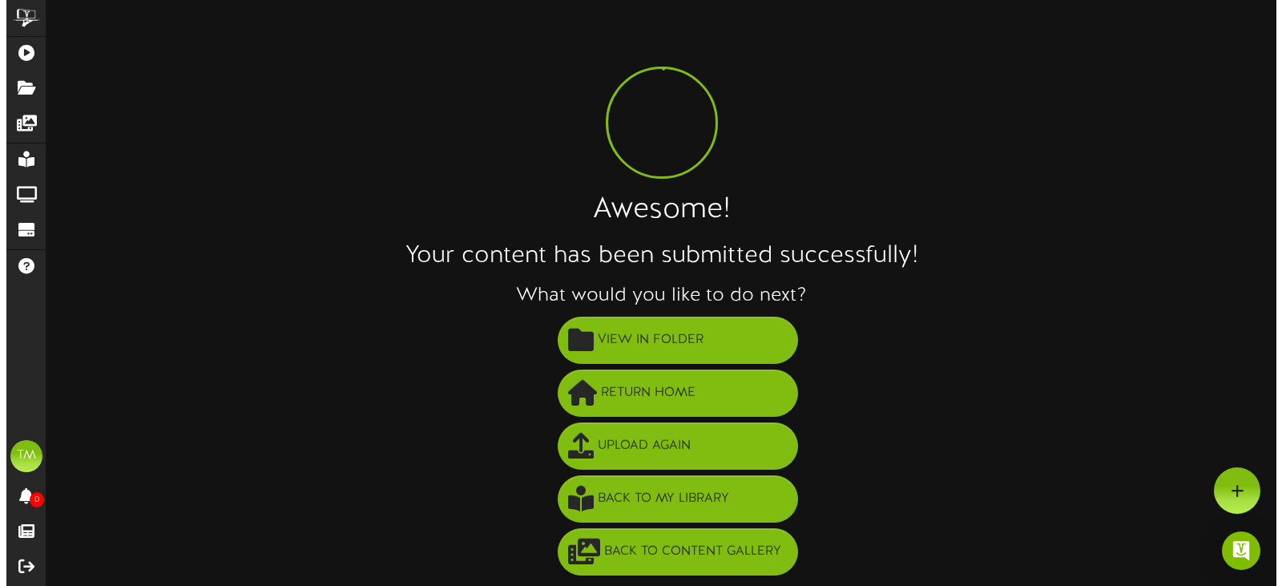
scroll to position [0, 0]
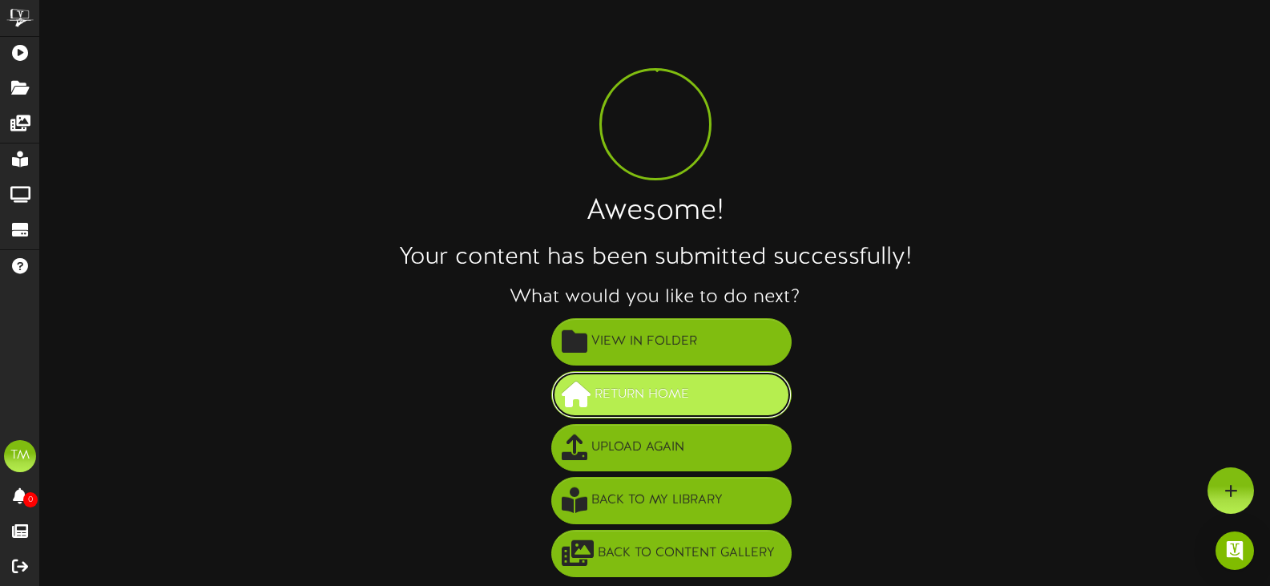
click at [679, 391] on span "Return Home" at bounding box center [642, 395] width 103 height 26
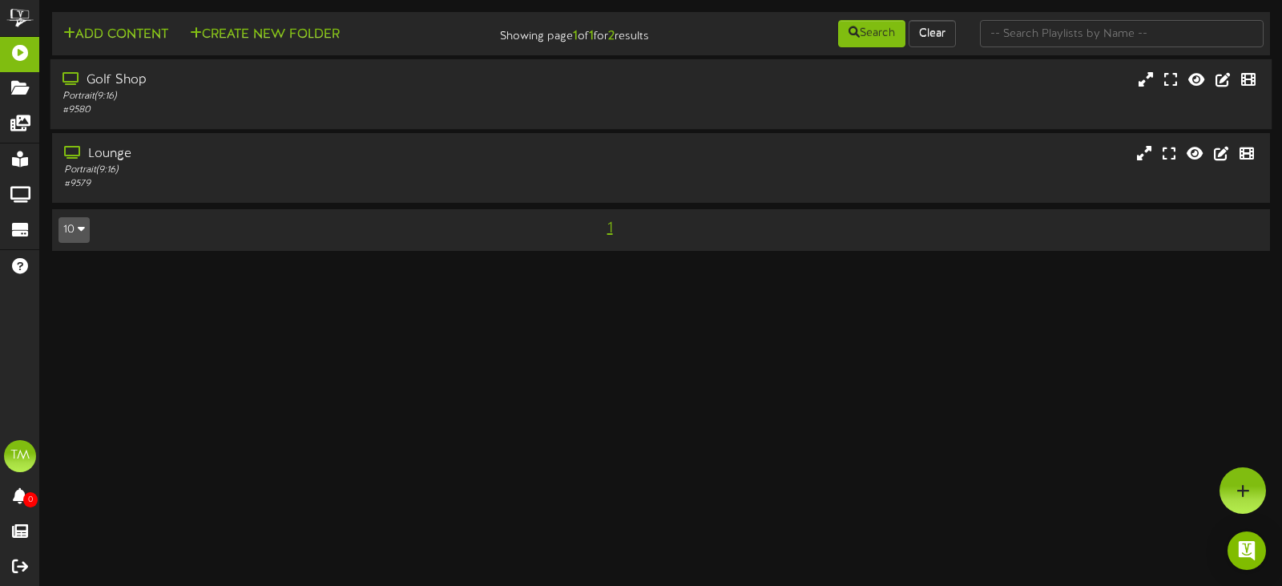
click at [524, 71] on div "Golf Shop" at bounding box center [305, 80] width 485 height 18
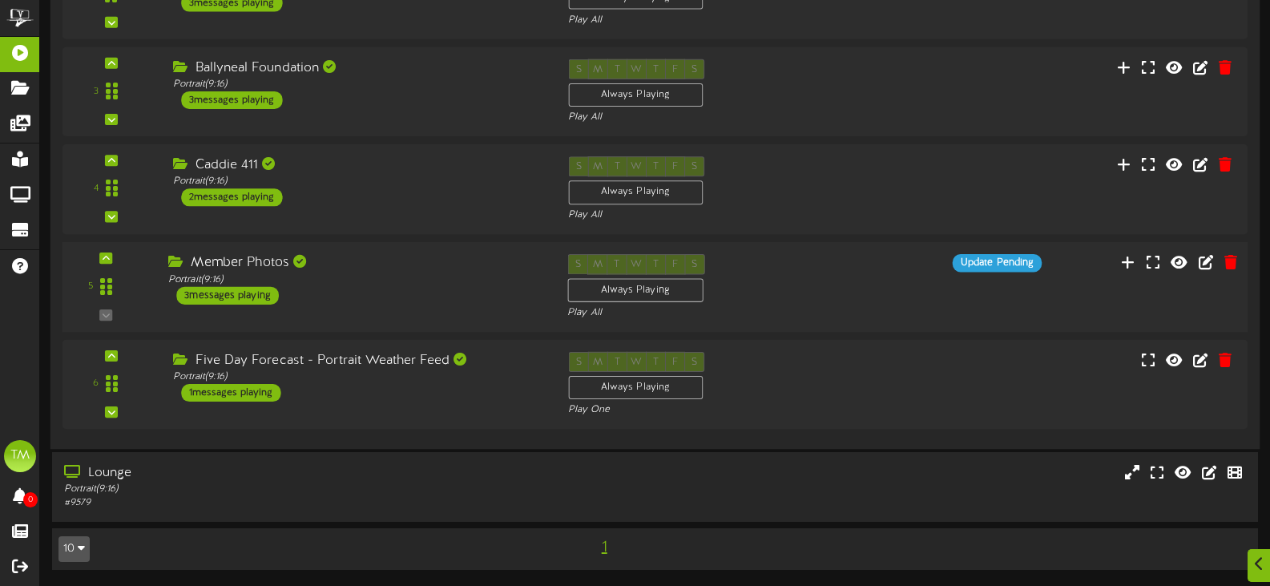
click at [326, 266] on div "Member Photos" at bounding box center [355, 263] width 375 height 18
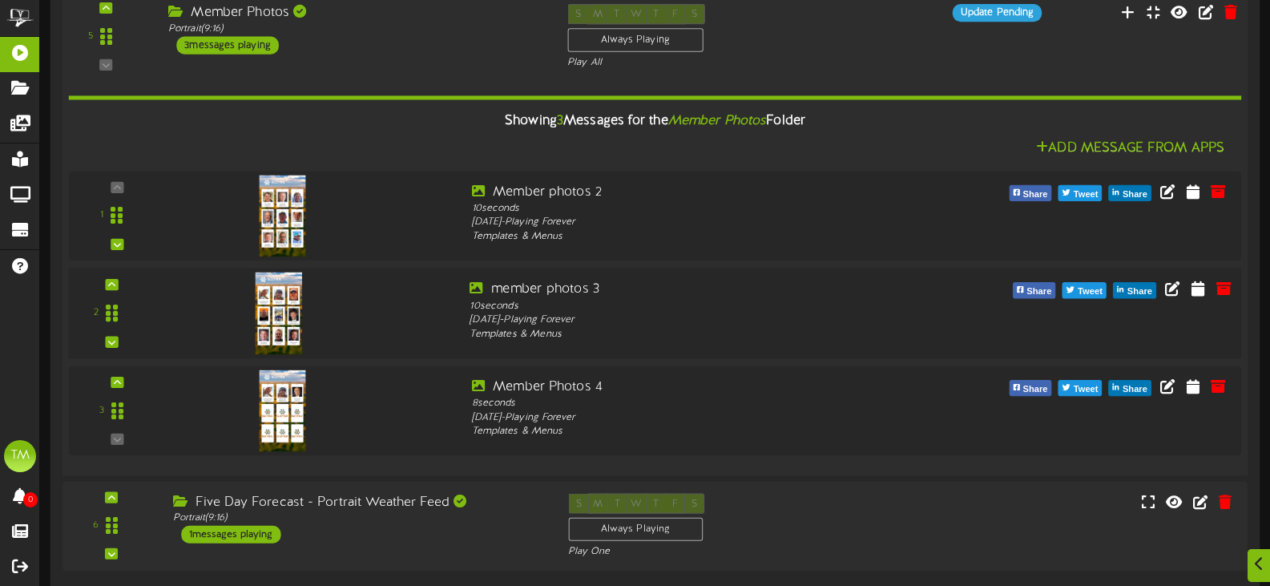
scroll to position [596, 0]
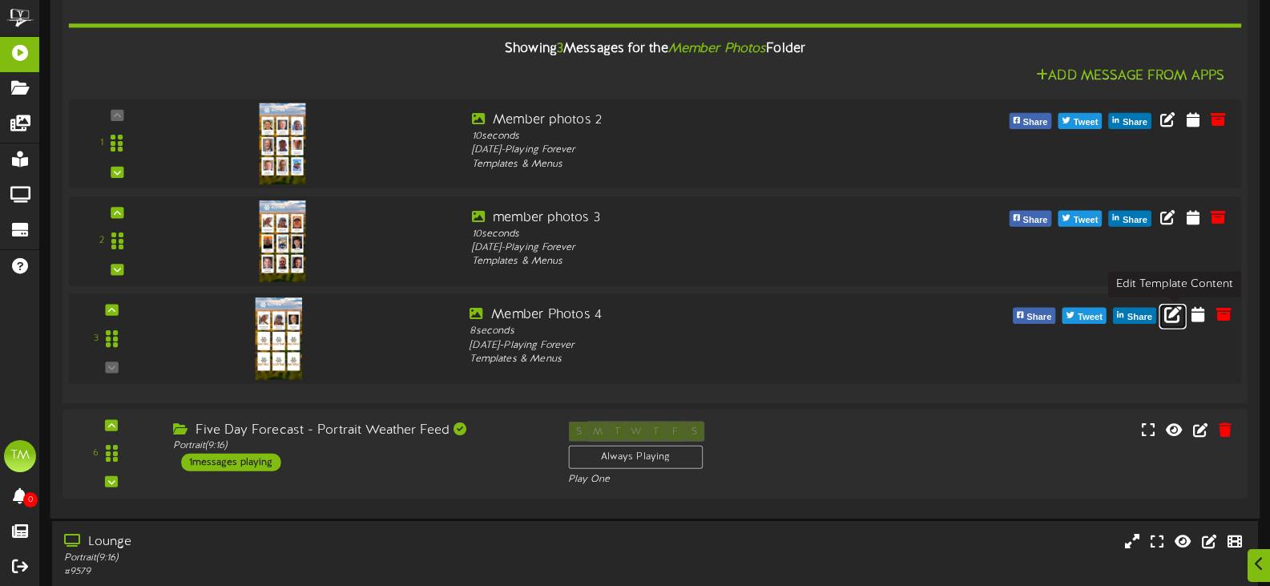
click at [1165, 315] on icon at bounding box center [1174, 314] width 18 height 18
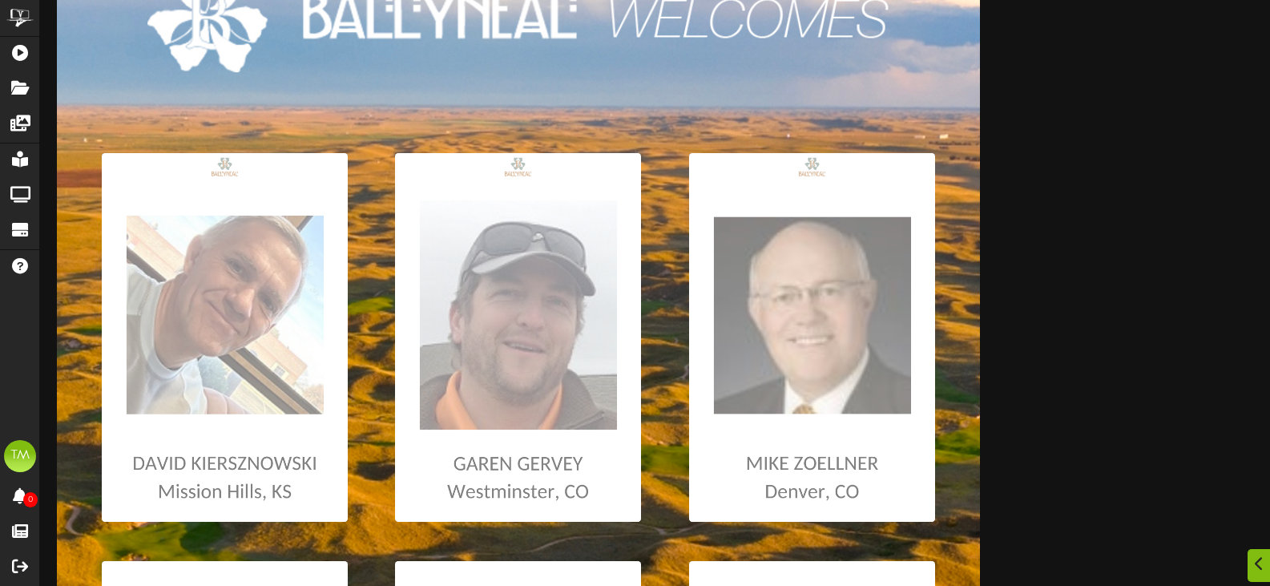
scroll to position [160, 0]
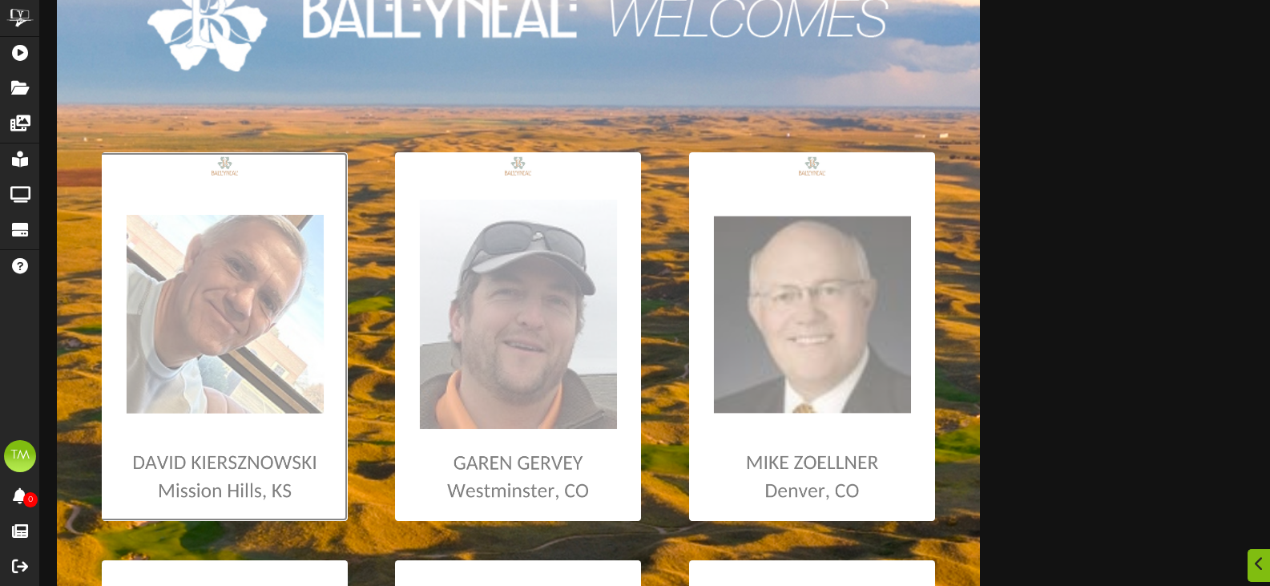
type input "**********"
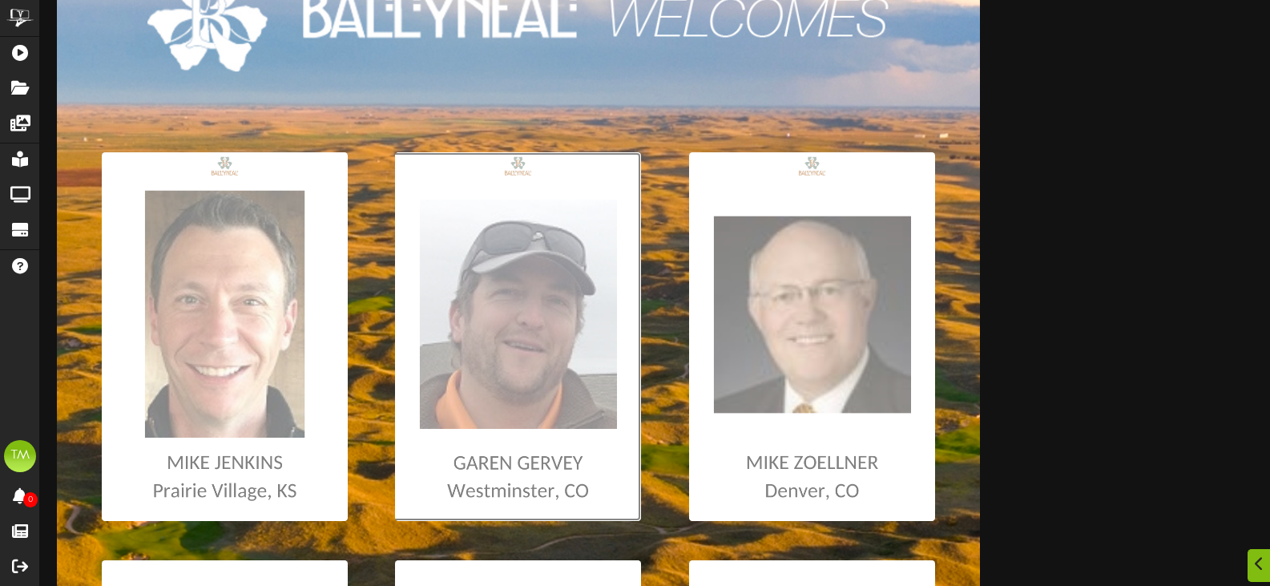
type input "**********"
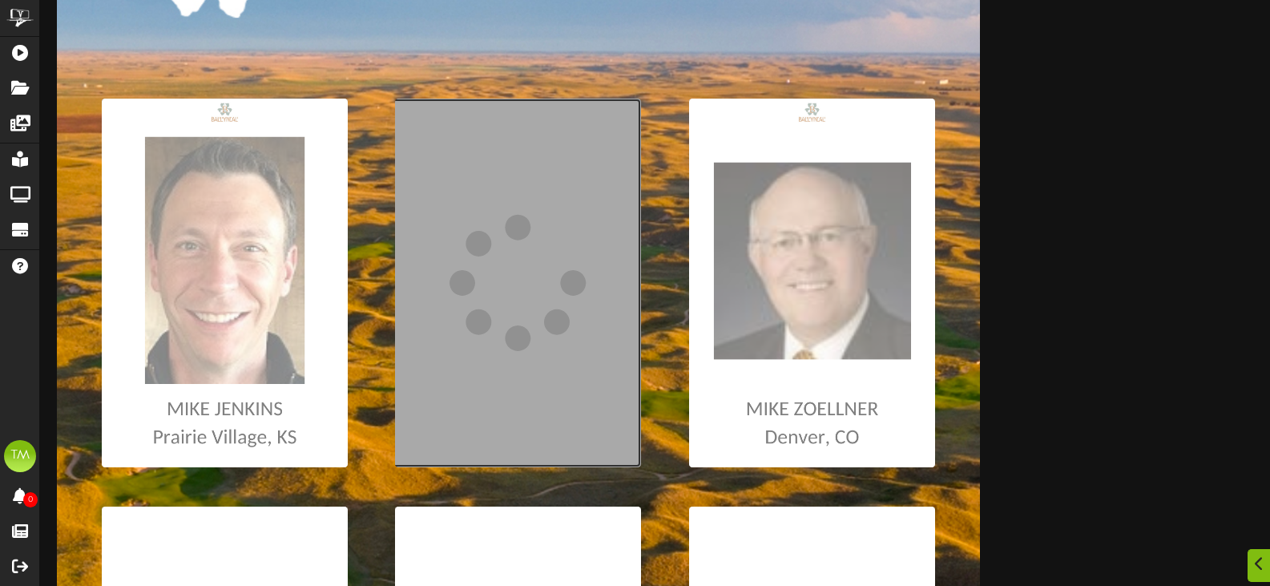
scroll to position [240, 0]
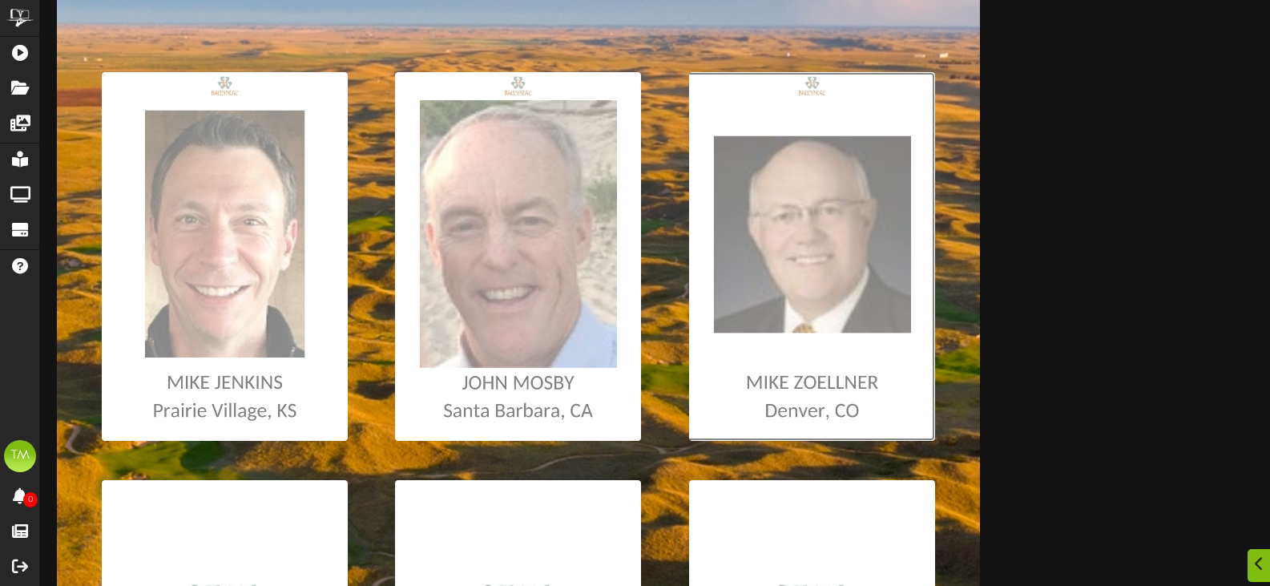
click at [779, 439] on input "file" at bounding box center [8, 256] width 1853 height 369
type input "**********"
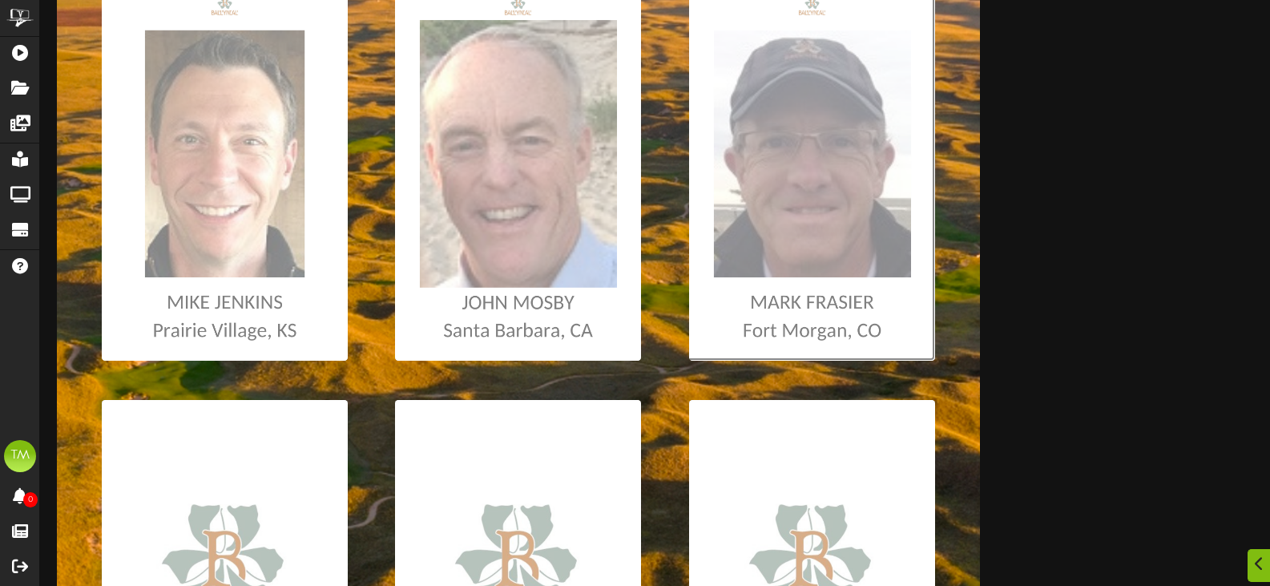
scroll to position [401, 0]
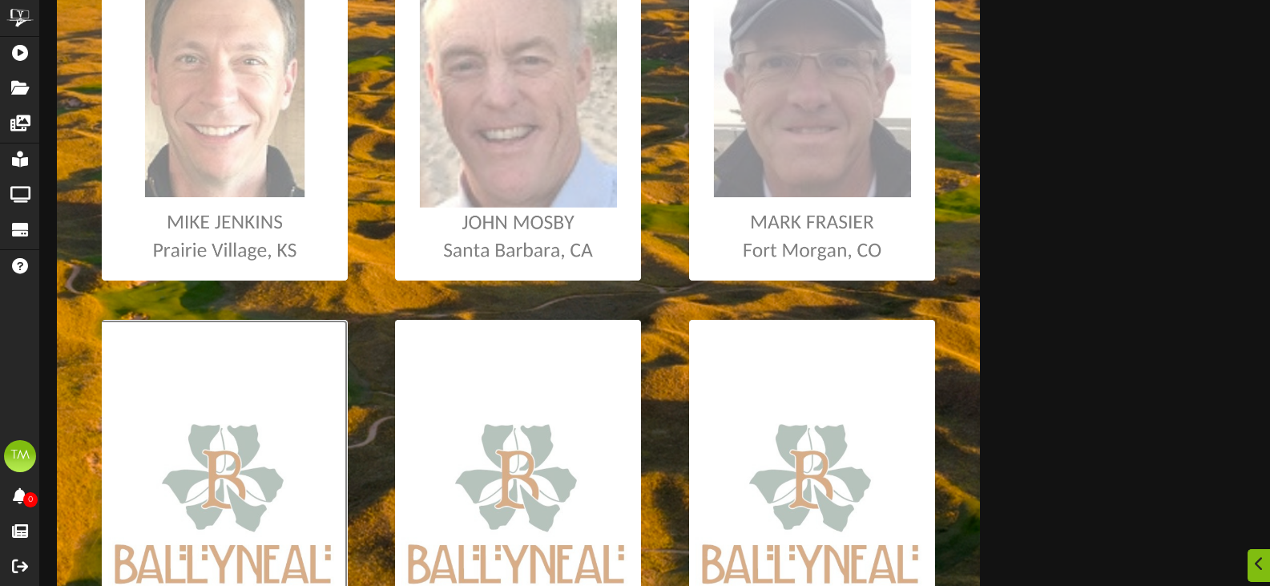
type input "**********"
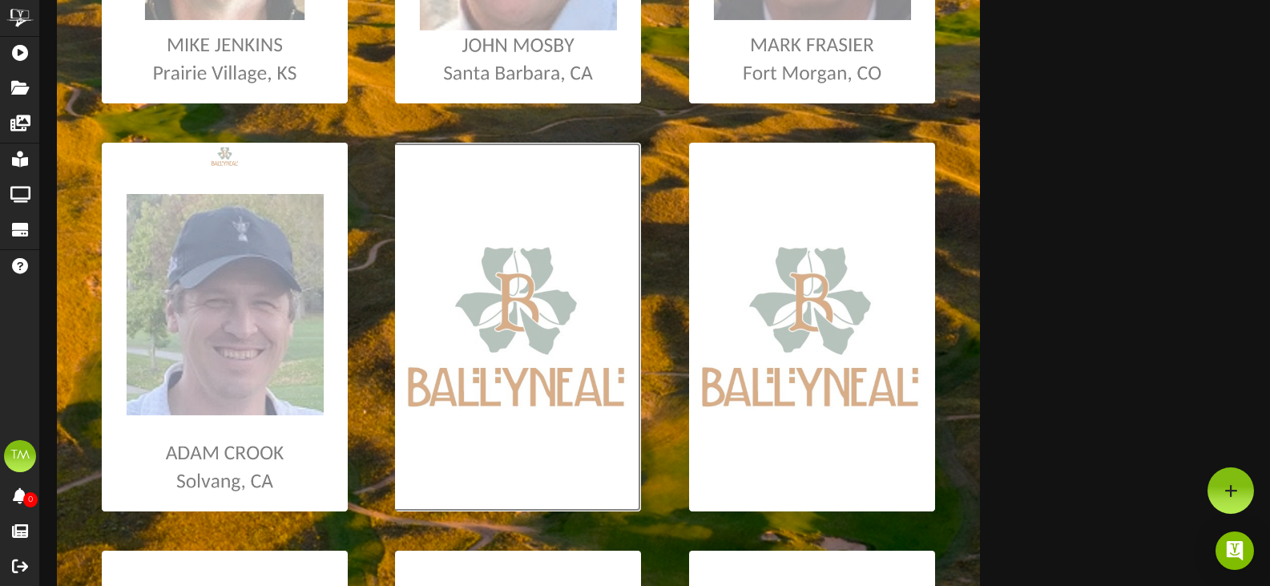
scroll to position [561, 0]
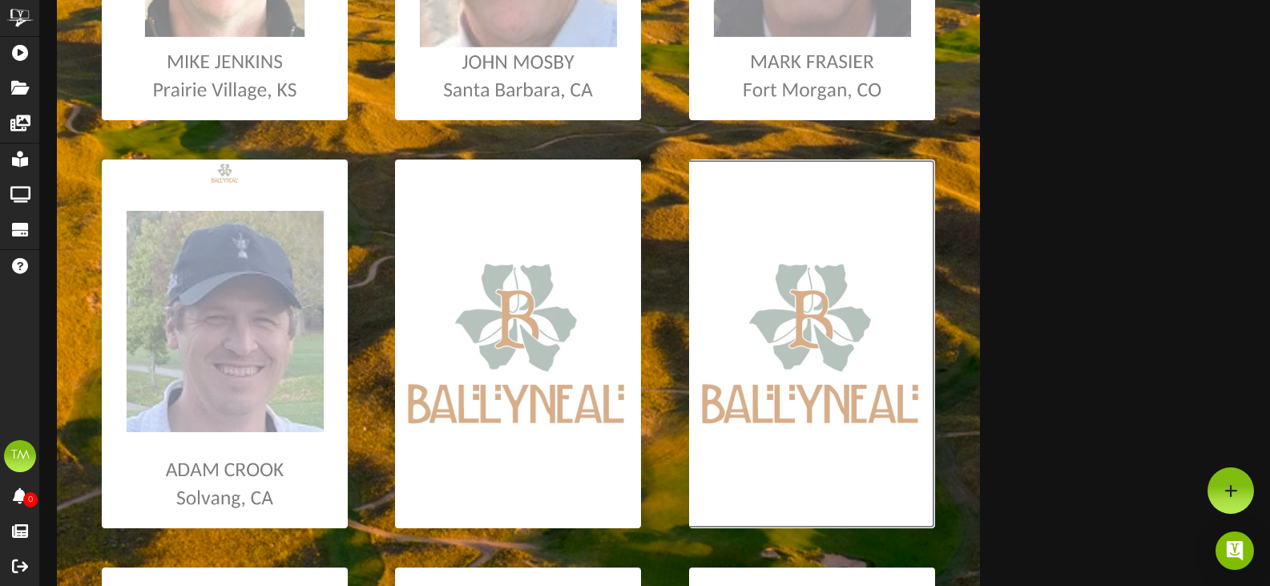
click at [808, 395] on input "file" at bounding box center [8, 343] width 1853 height 369
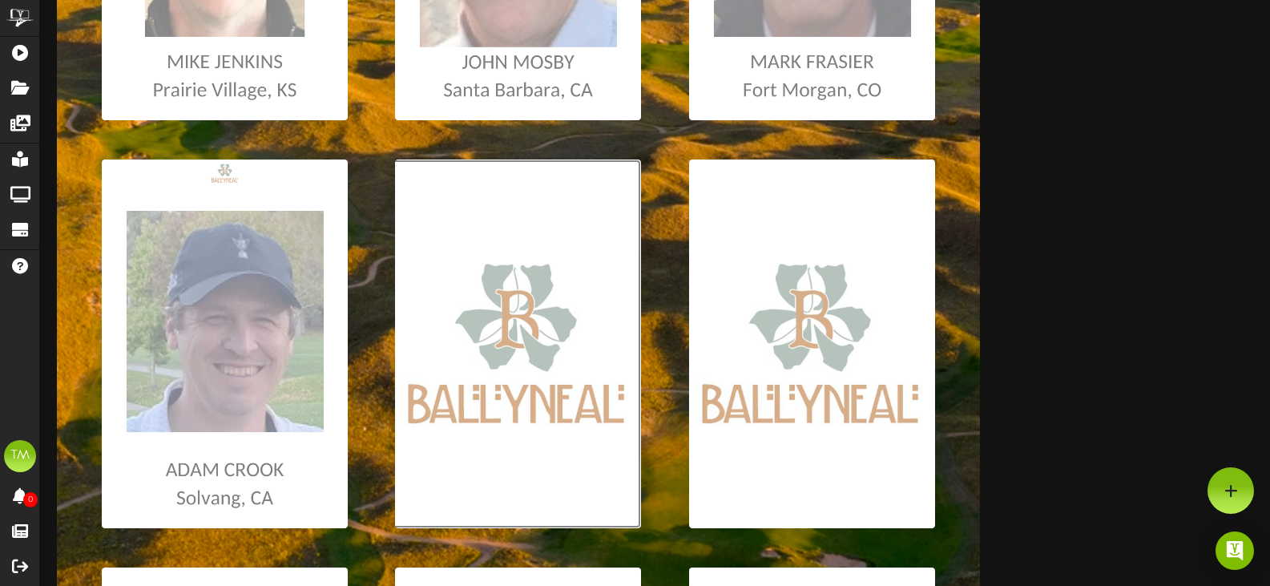
type input "**********"
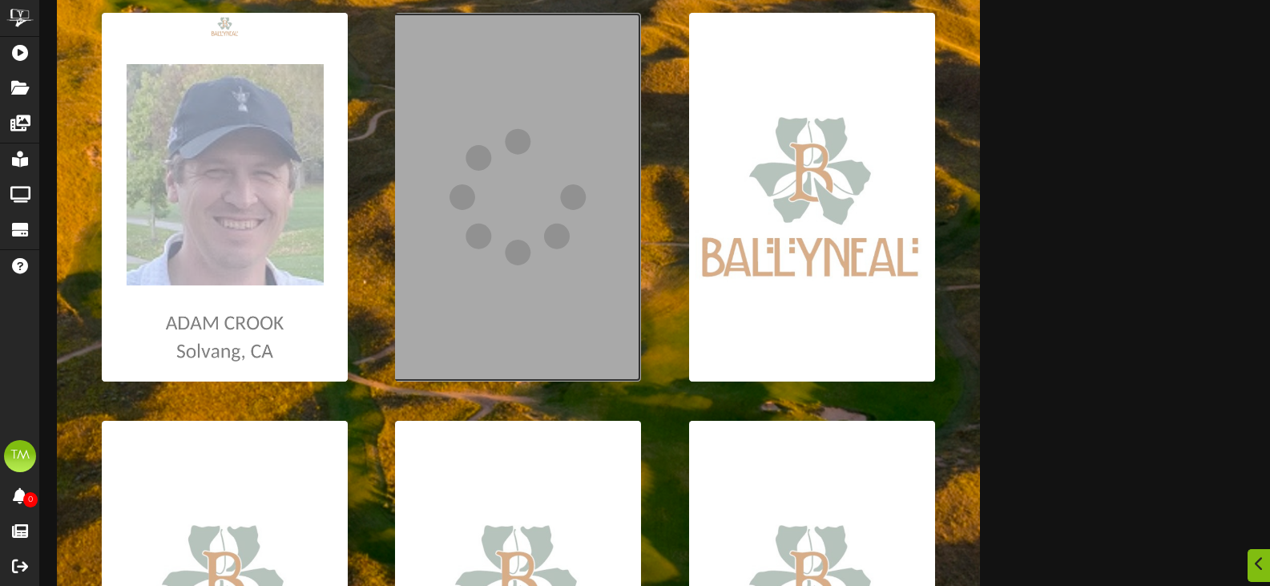
scroll to position [721, 0]
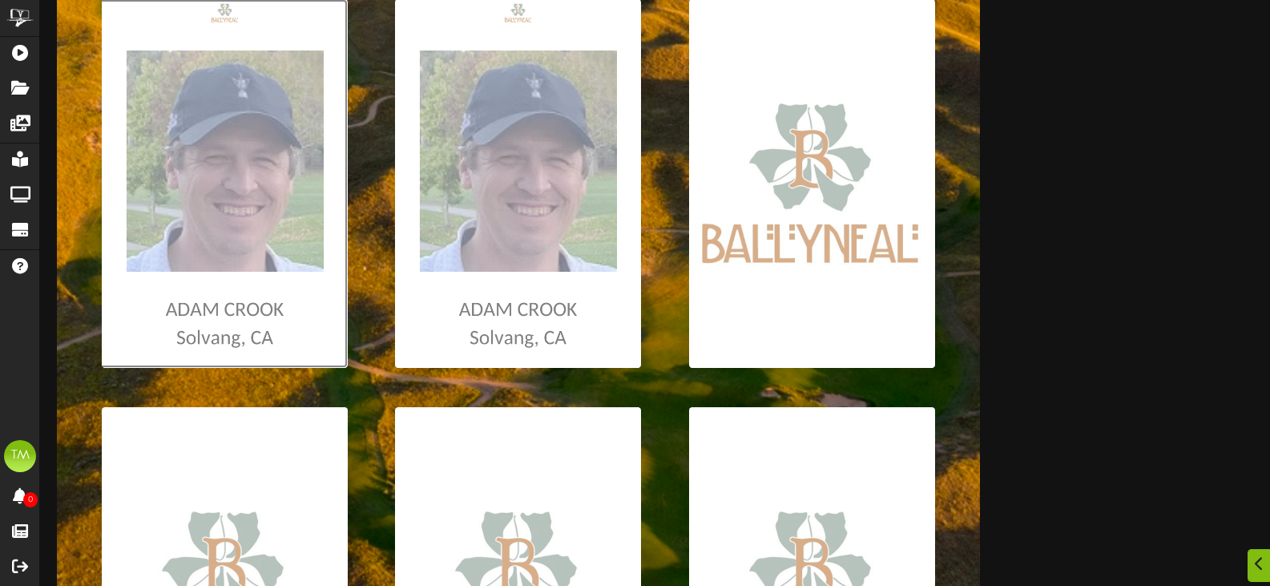
type input "**********"
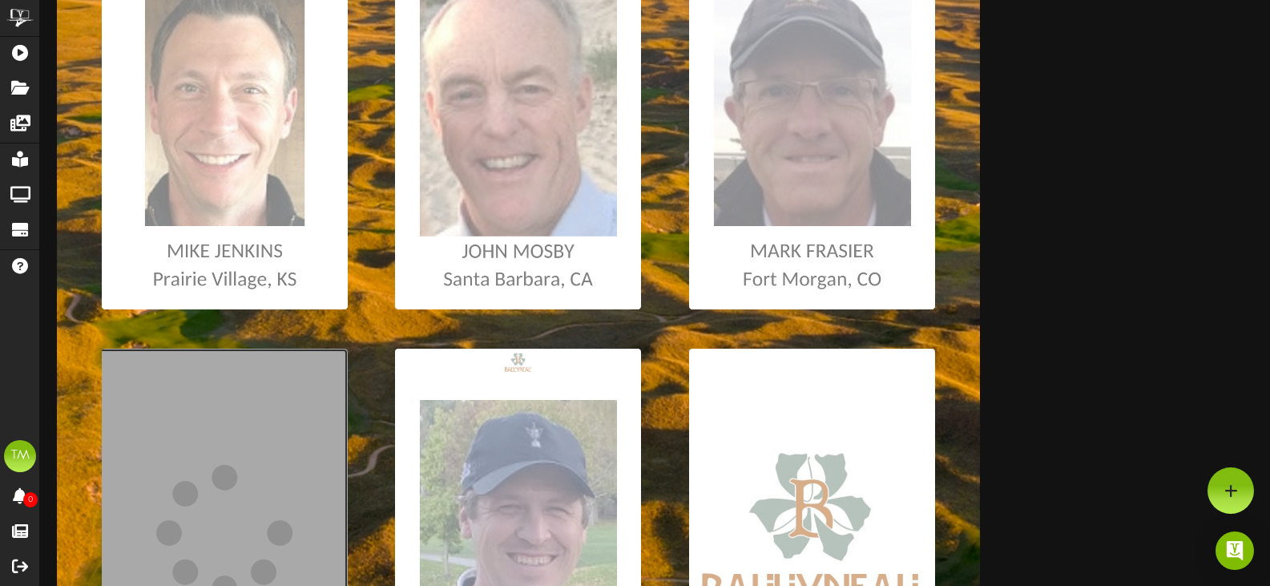
scroll to position [0, 0]
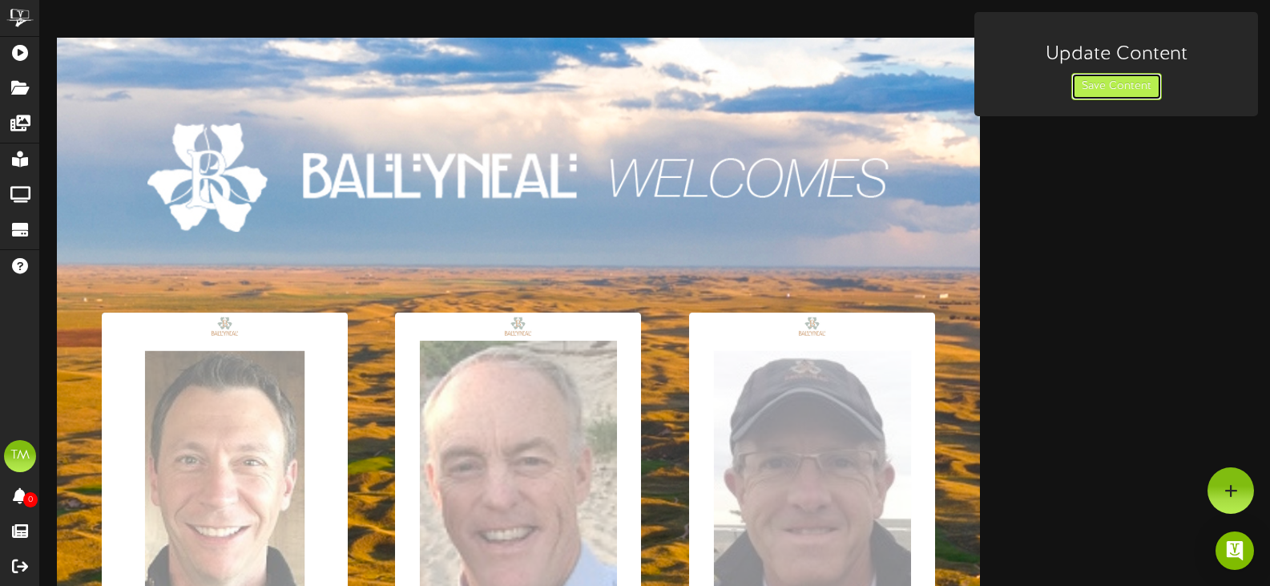
click at [1092, 87] on button "Save Content" at bounding box center [1117, 86] width 91 height 27
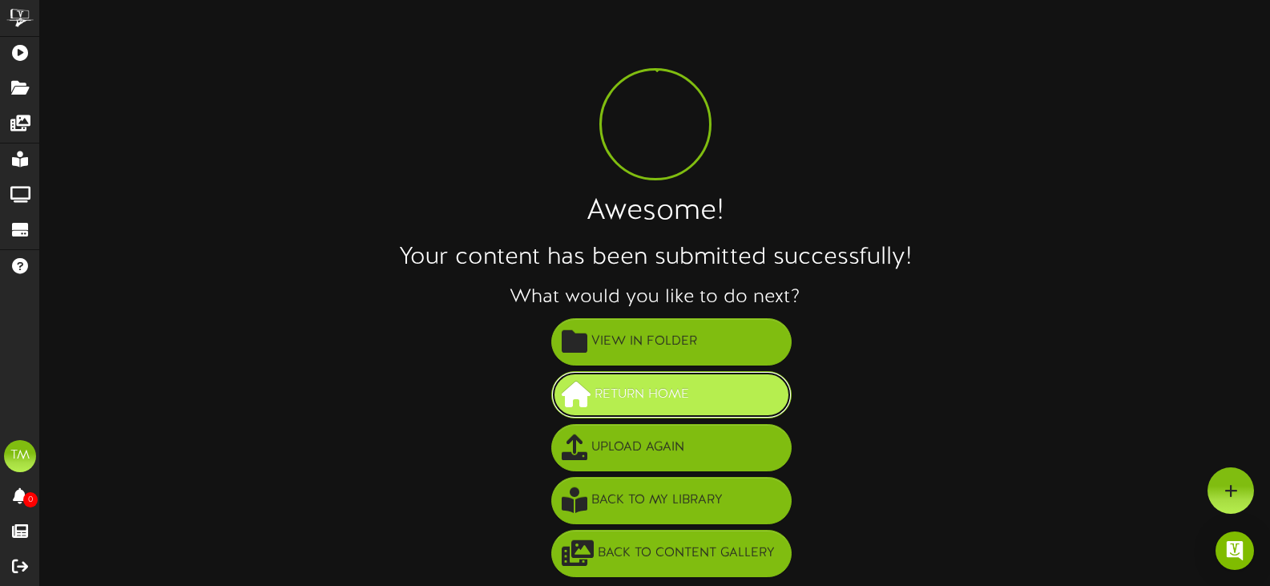
click at [622, 400] on span "Return Home" at bounding box center [642, 395] width 103 height 26
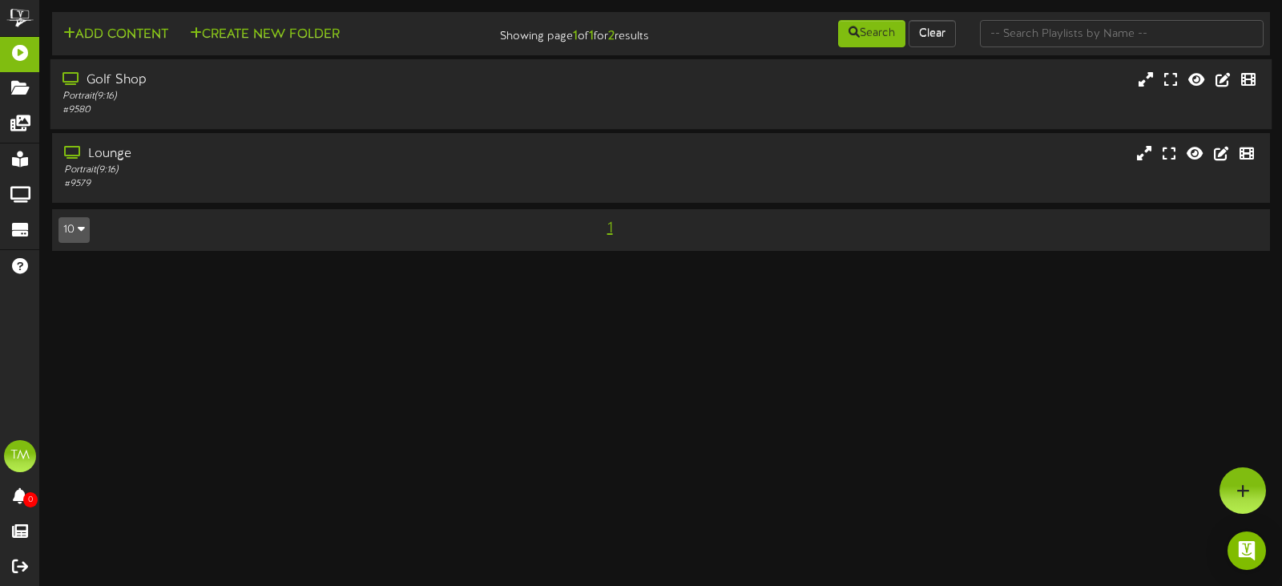
click at [180, 88] on div "Golf Shop" at bounding box center [305, 80] width 485 height 18
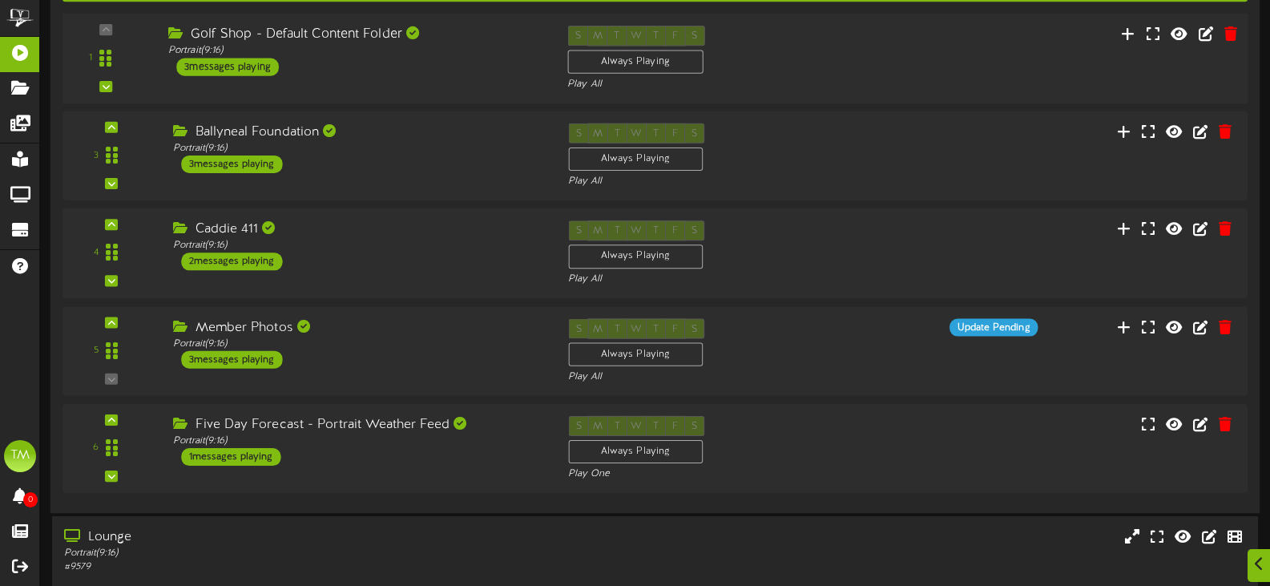
scroll to position [240, 0]
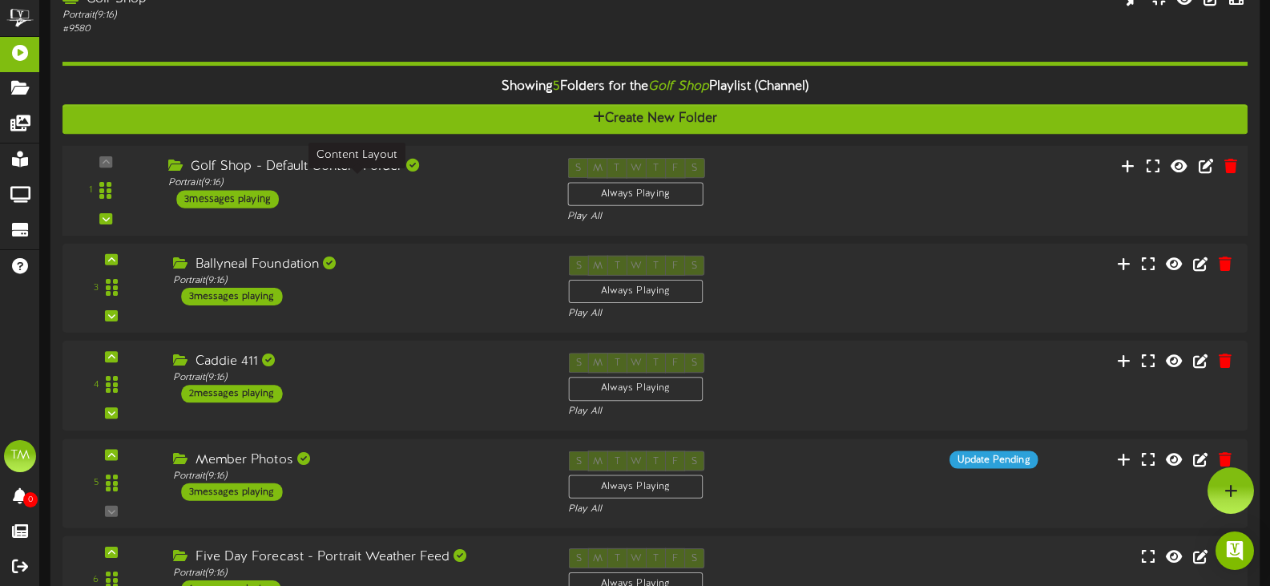
click at [353, 186] on div "Portrait ( 9:16 )" at bounding box center [355, 183] width 375 height 14
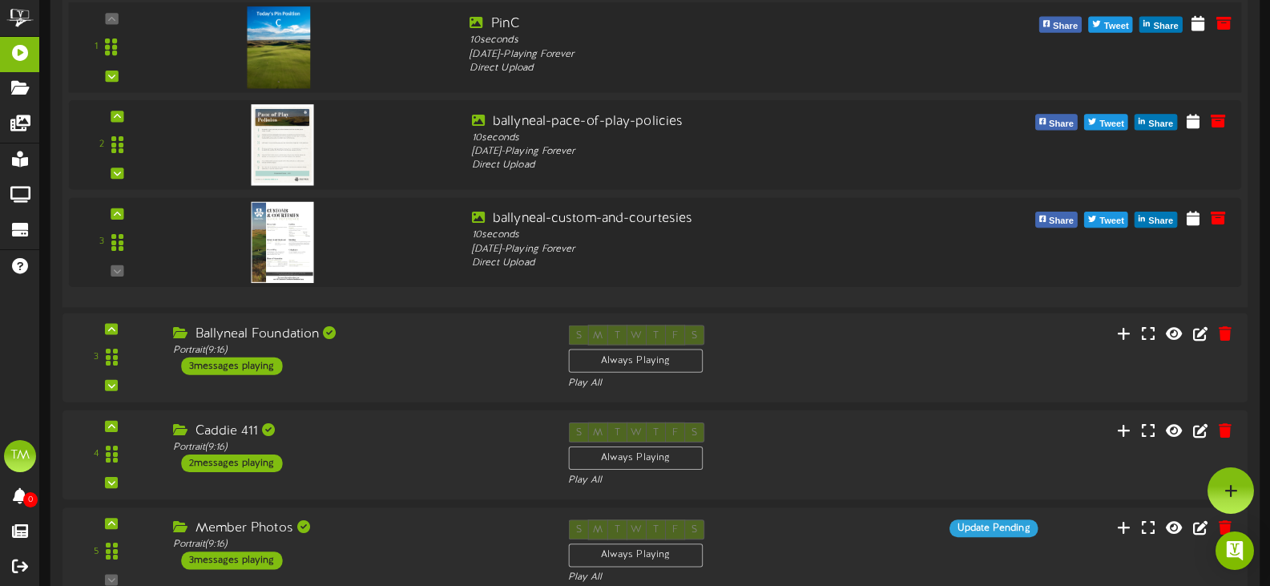
scroll to position [159, 0]
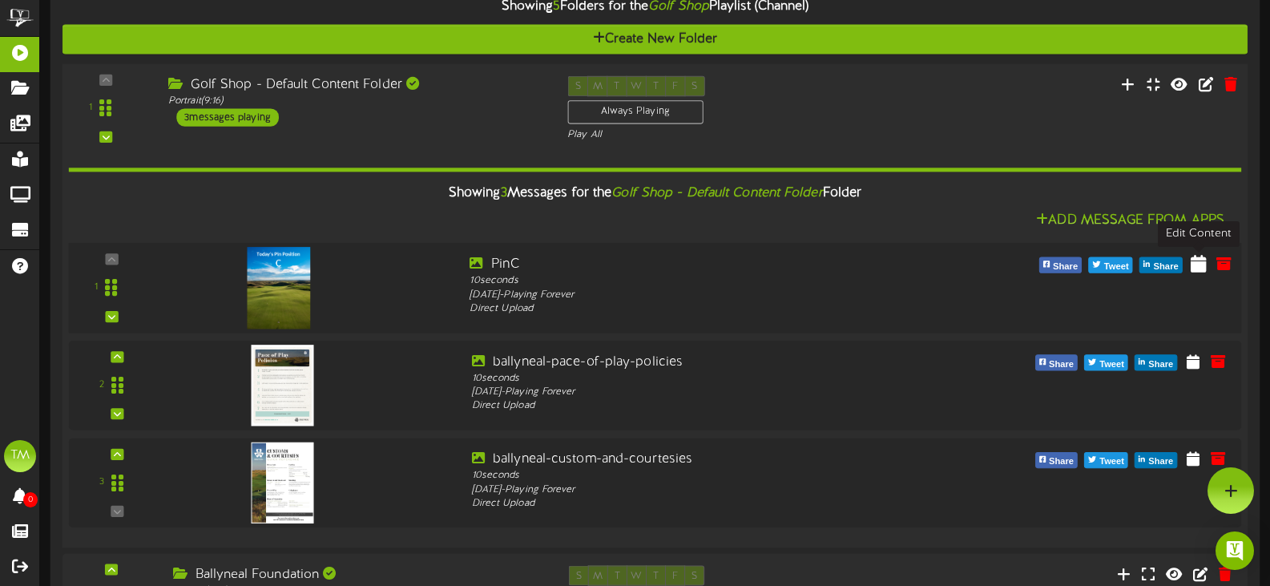
click at [1197, 265] on icon at bounding box center [1199, 263] width 16 height 18
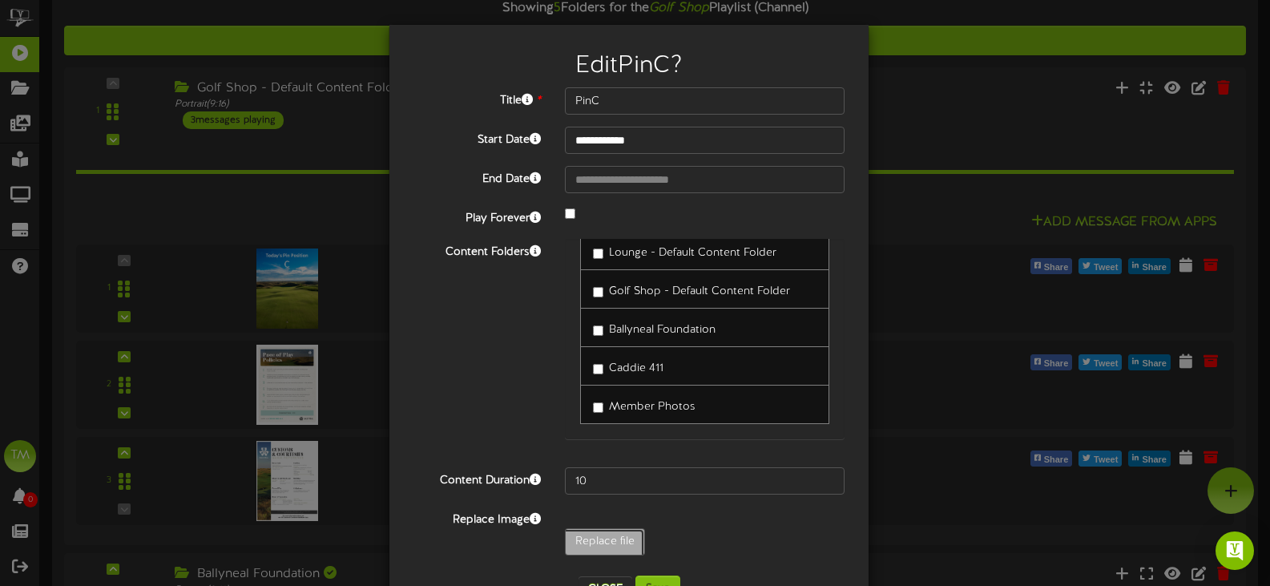
scroll to position [54, 0]
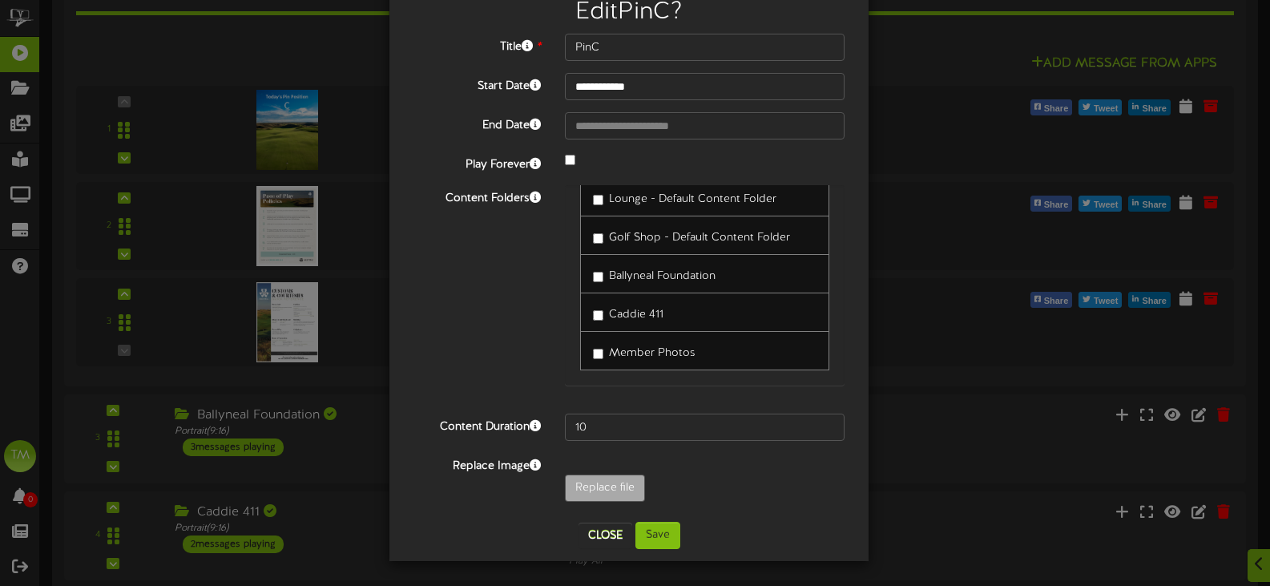
scroll to position [320, 0]
type input "**********"
type input "PinD"
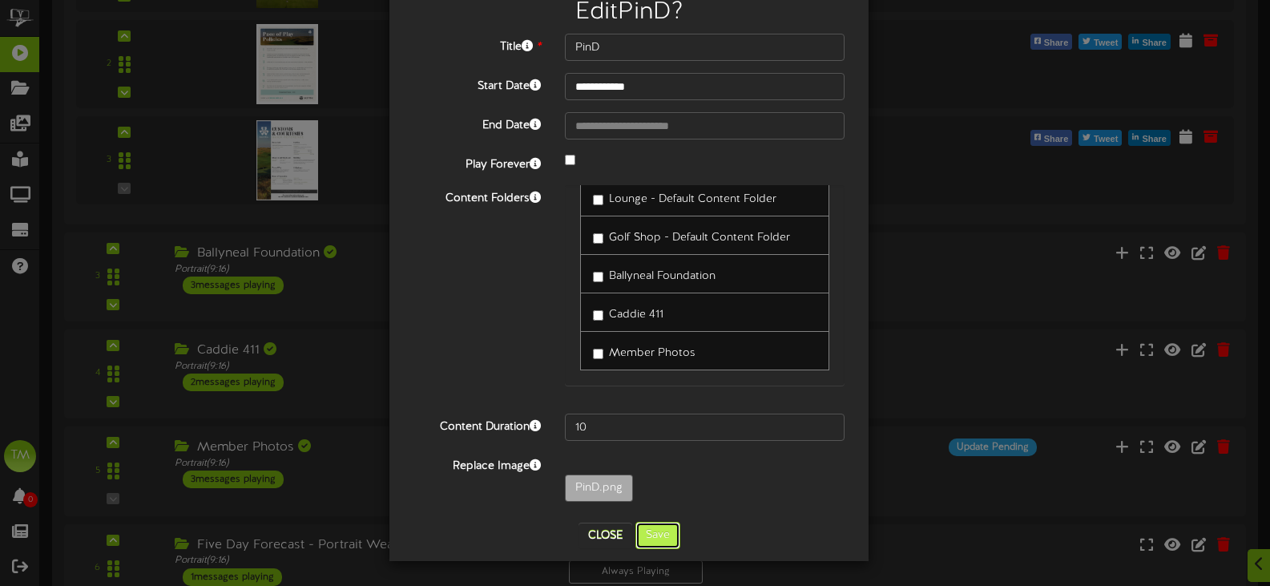
click at [641, 535] on button "Save" at bounding box center [658, 535] width 45 height 27
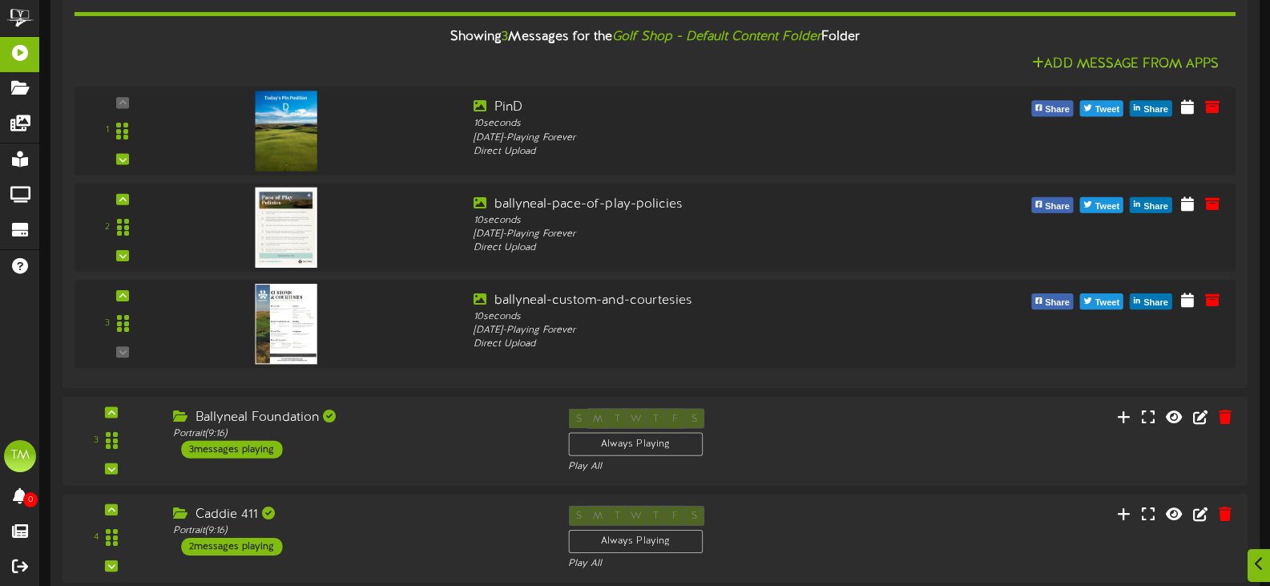
scroll to position [345, 0]
